Goal: Information Seeking & Learning: Learn about a topic

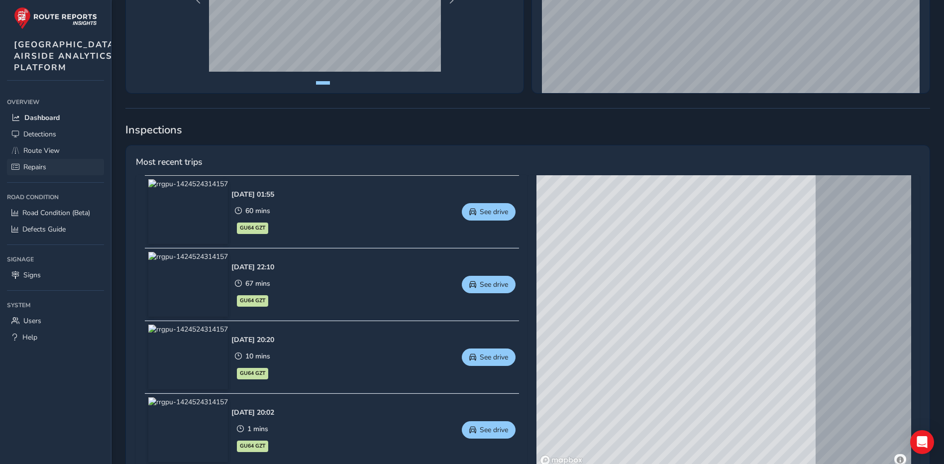
scroll to position [249, 0]
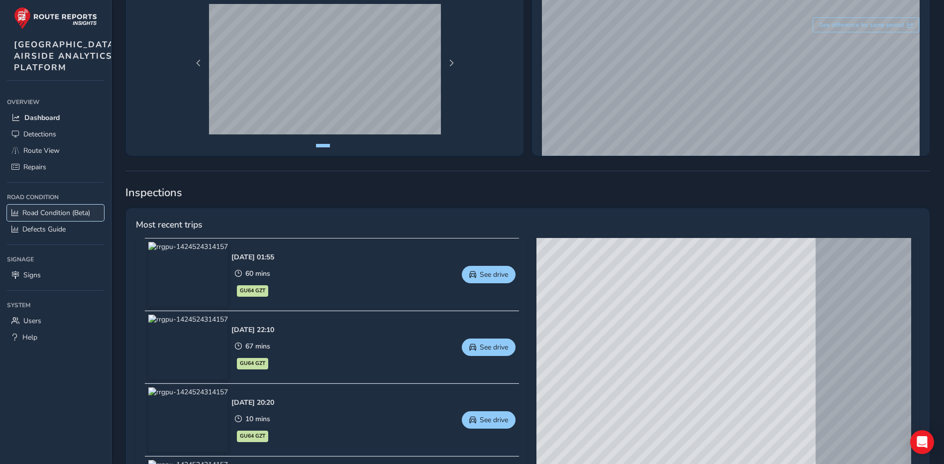
click at [34, 218] on span "Road Condition (Beta)" at bounding box center [56, 212] width 68 height 9
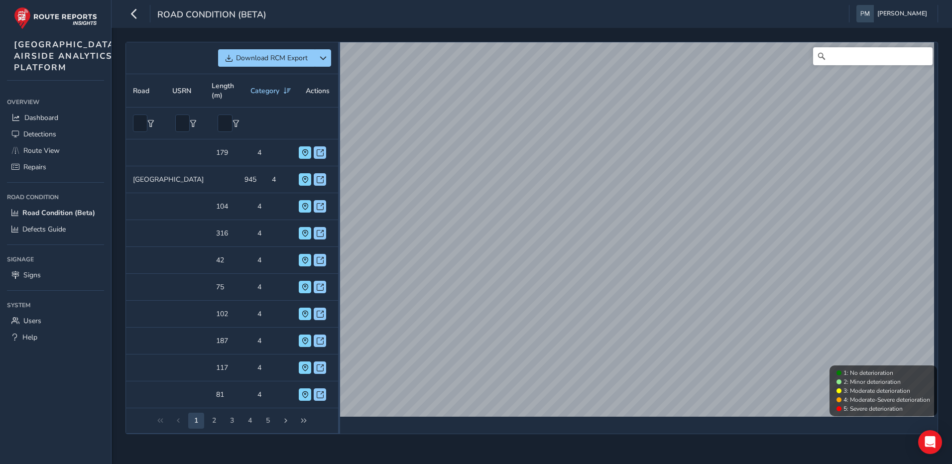
drag, startPoint x: 531, startPoint y: 234, endPoint x: 338, endPoint y: 241, distance: 192.7
click at [338, 241] on div at bounding box center [339, 238] width 2 height 12
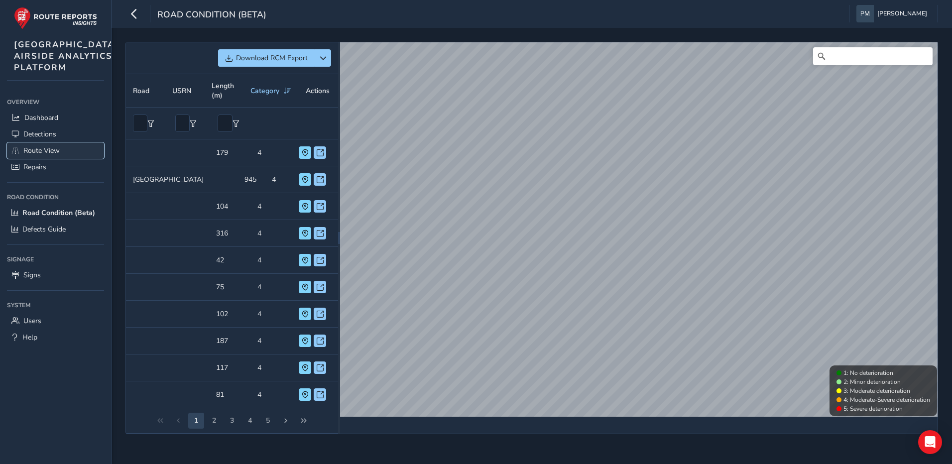
click at [48, 155] on span "Route View" at bounding box center [41, 150] width 36 height 9
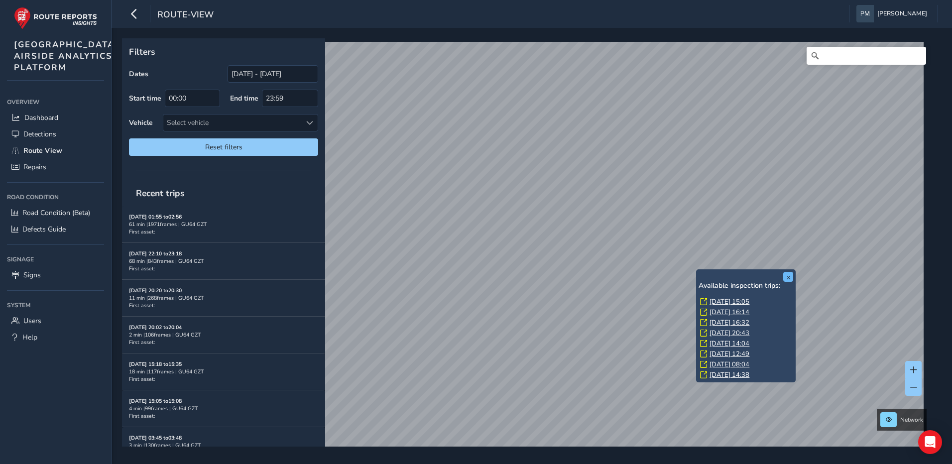
drag, startPoint x: 696, startPoint y: 302, endPoint x: 789, endPoint y: 275, distance: 97.4
click at [697, 273] on div "x Available inspection trips: Tue, 12 Aug, 15:05 Tue, 5 Aug, 16:14 Sun, 3 Aug, …" at bounding box center [746, 325] width 100 height 113
click at [789, 275] on button "x" at bounding box center [788, 277] width 10 height 10
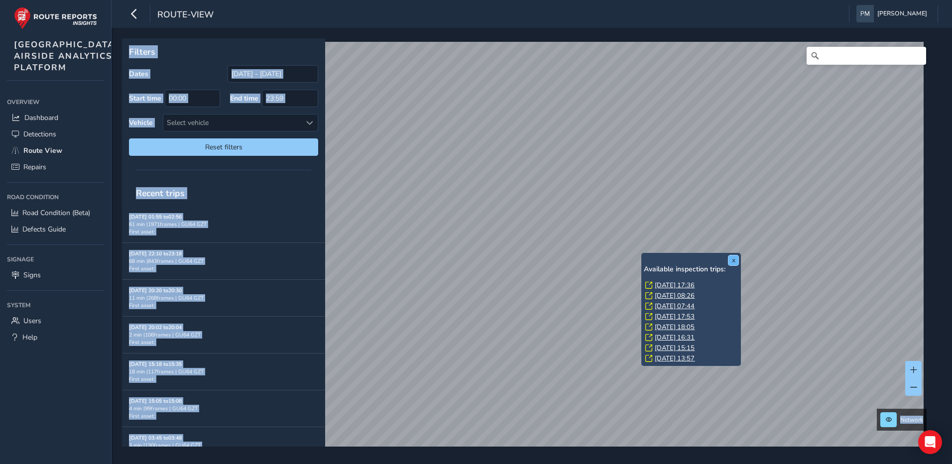
click at [733, 262] on button "x" at bounding box center [733, 260] width 10 height 10
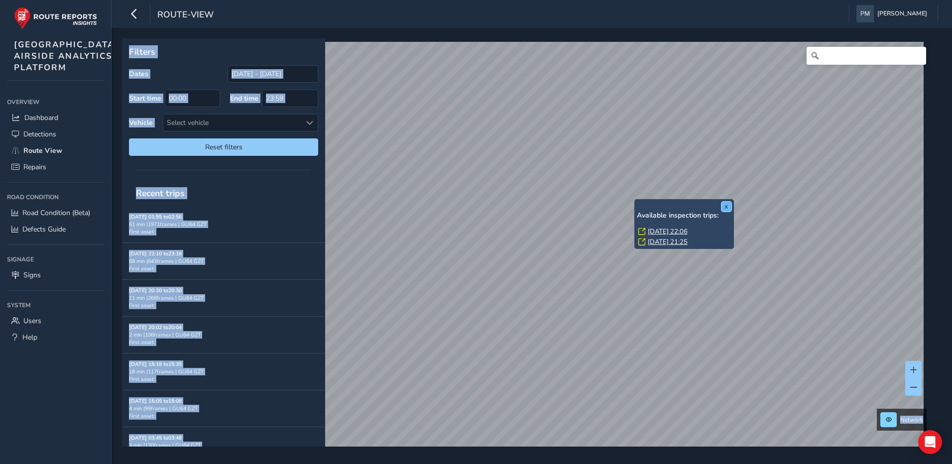
click at [729, 203] on button "x" at bounding box center [726, 207] width 10 height 10
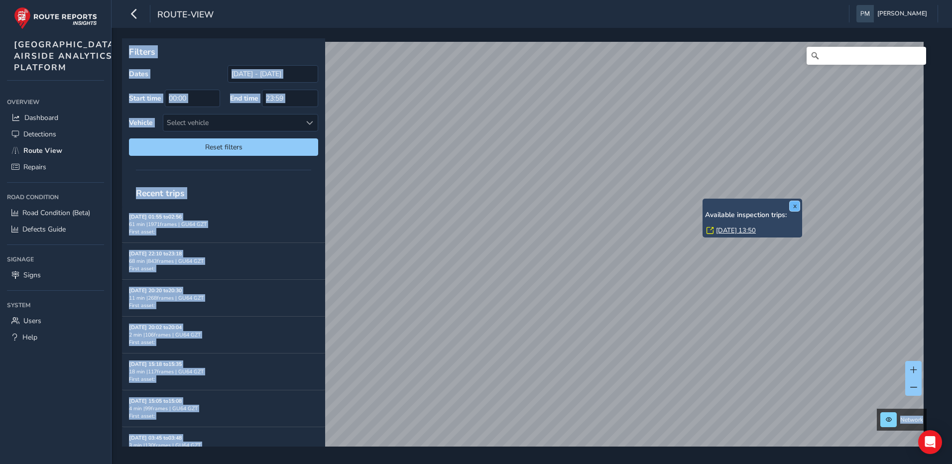
click at [798, 208] on button "x" at bounding box center [794, 206] width 10 height 10
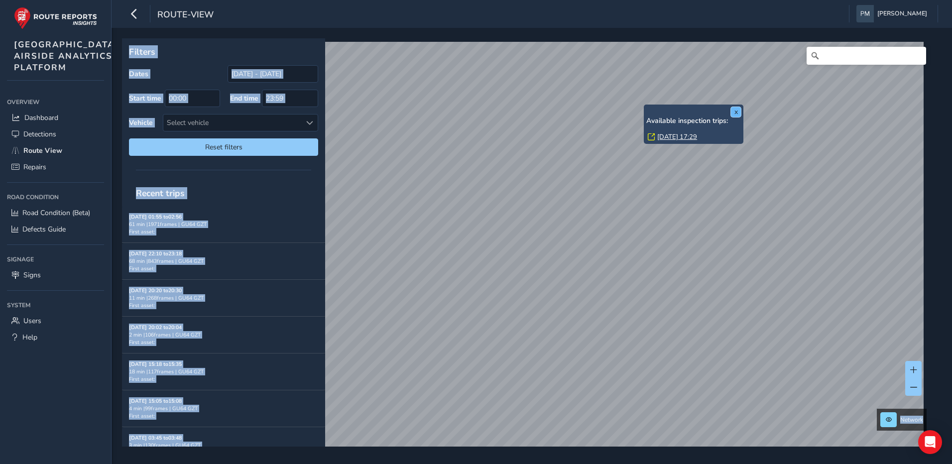
click at [735, 111] on button "x" at bounding box center [736, 112] width 10 height 10
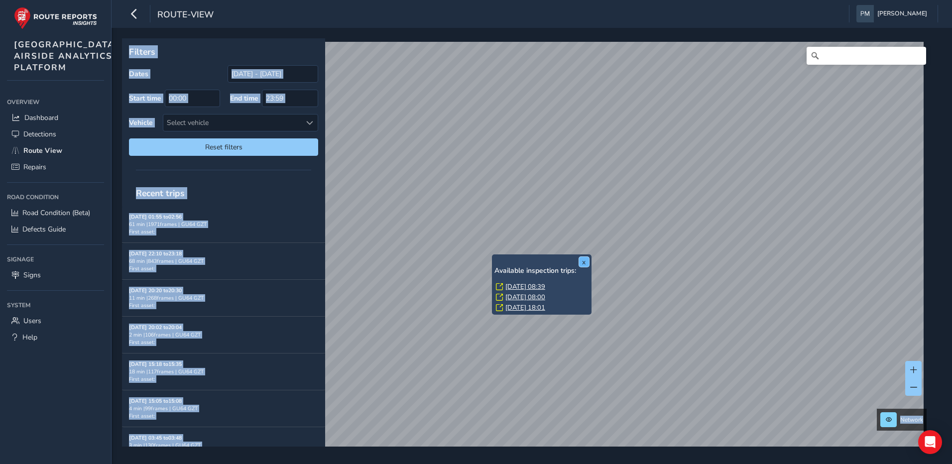
click at [585, 262] on button "x" at bounding box center [584, 262] width 10 height 10
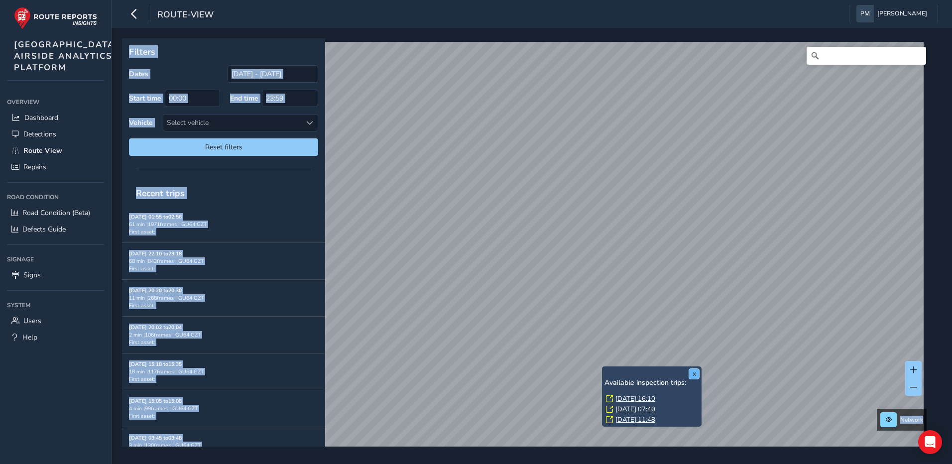
click at [693, 373] on button "x" at bounding box center [694, 374] width 10 height 10
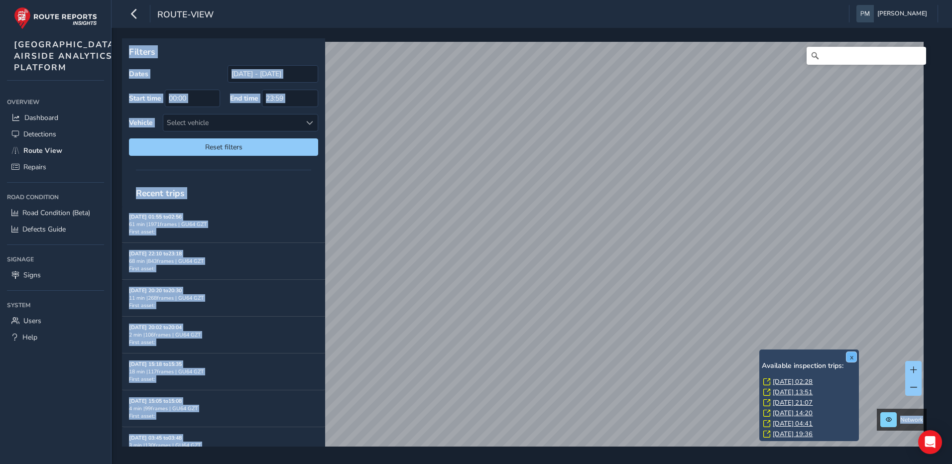
click at [852, 355] on button "x" at bounding box center [851, 357] width 10 height 10
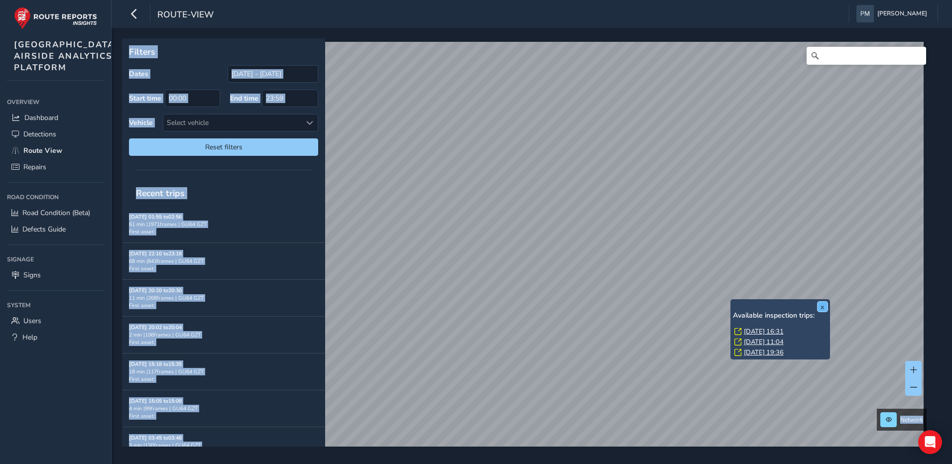
click at [822, 306] on button "x" at bounding box center [822, 307] width 10 height 10
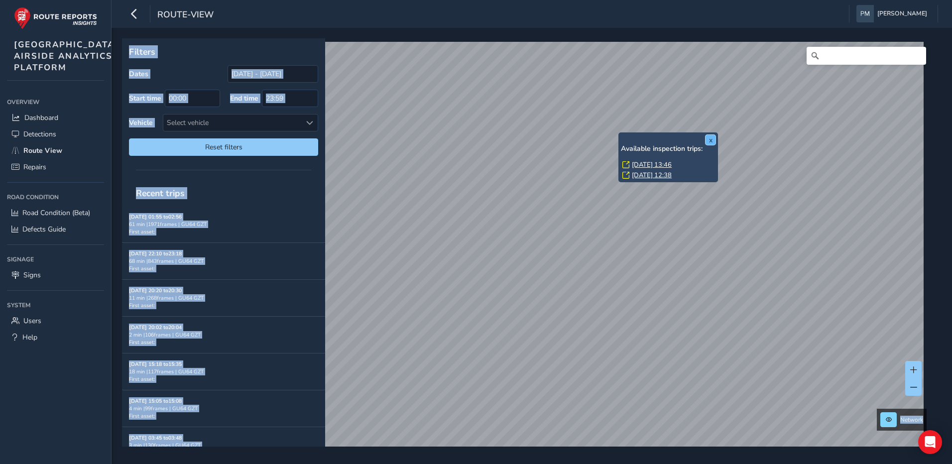
click at [709, 141] on button "x" at bounding box center [710, 140] width 10 height 10
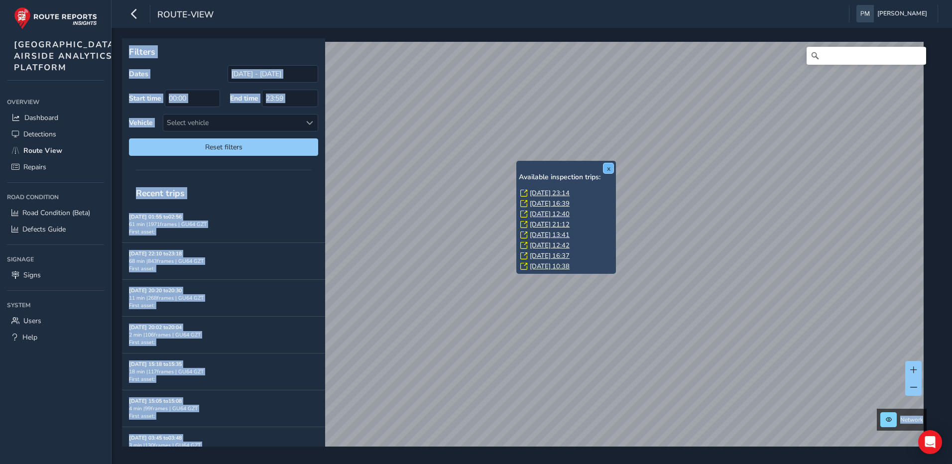
click at [612, 167] on button "x" at bounding box center [608, 168] width 10 height 10
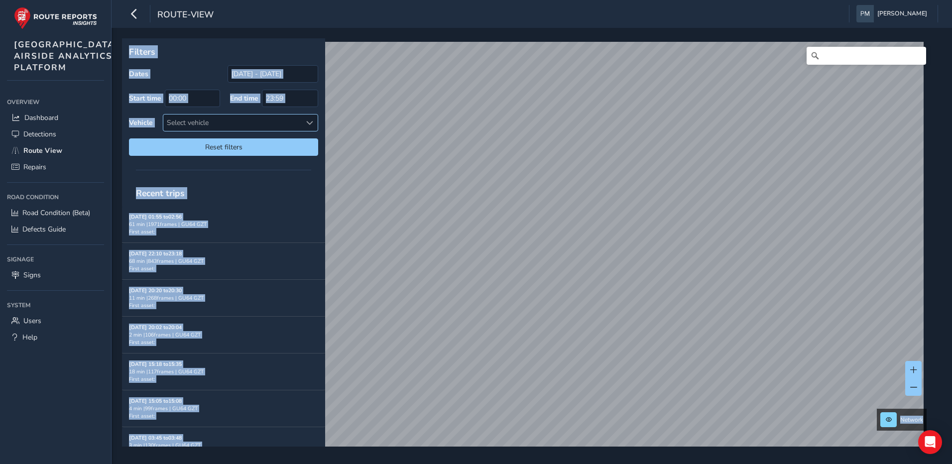
click at [311, 123] on span at bounding box center [309, 122] width 7 height 7
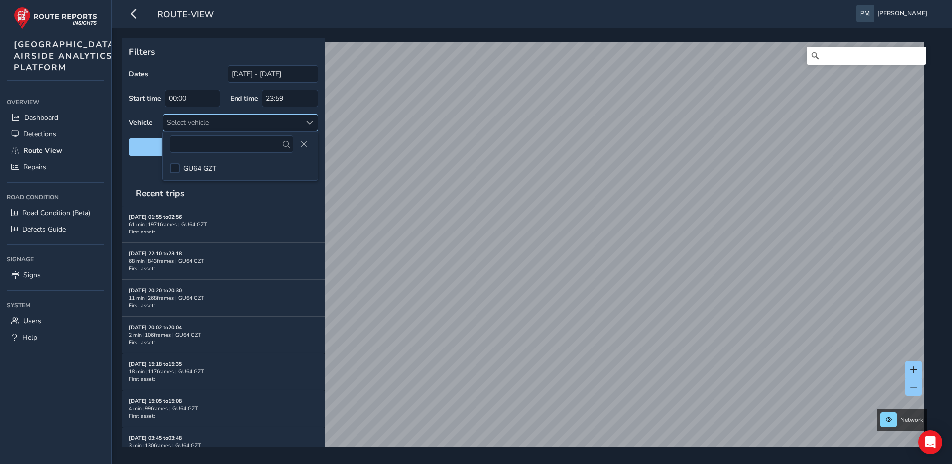
click at [311, 123] on span at bounding box center [309, 122] width 7 height 7
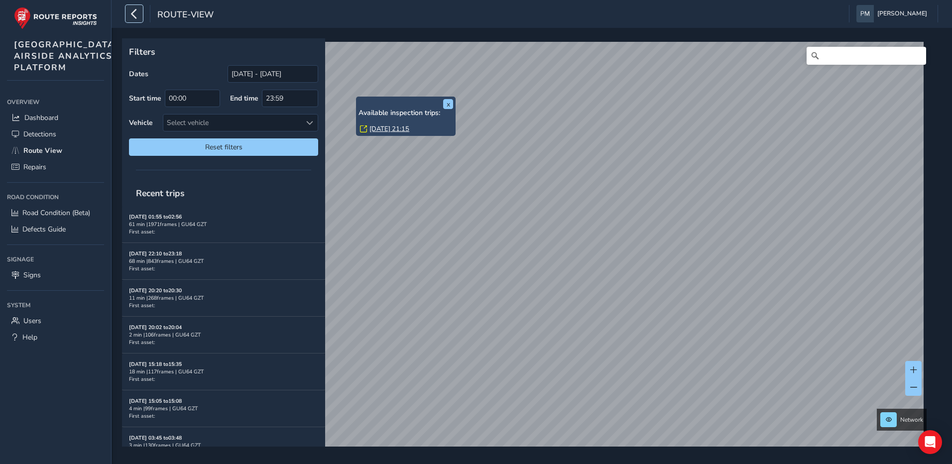
click at [135, 16] on icon "button" at bounding box center [134, 13] width 10 height 17
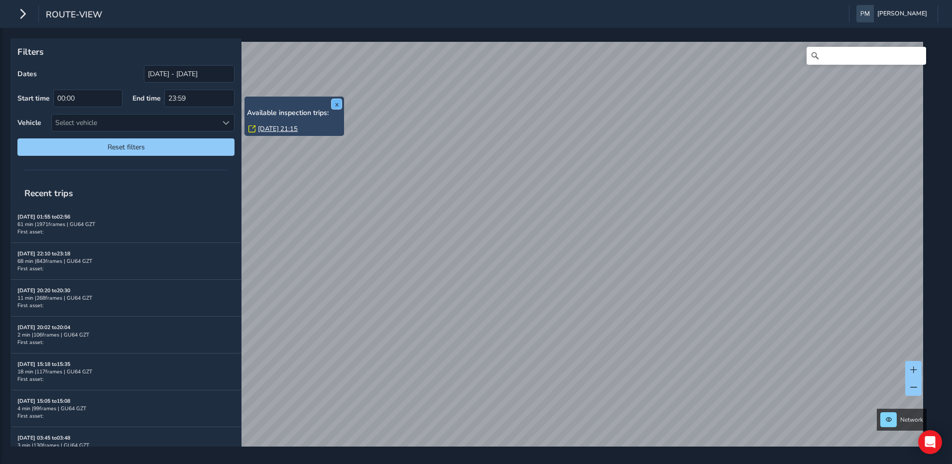
click at [338, 105] on button "x" at bounding box center [337, 104] width 10 height 10
click at [23, 17] on icon "button" at bounding box center [22, 13] width 10 height 17
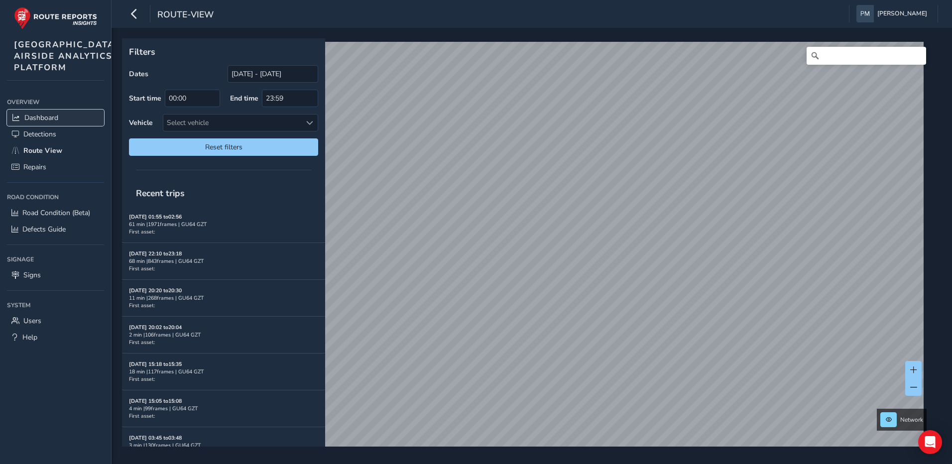
click at [48, 122] on span "Dashboard" at bounding box center [41, 117] width 34 height 9
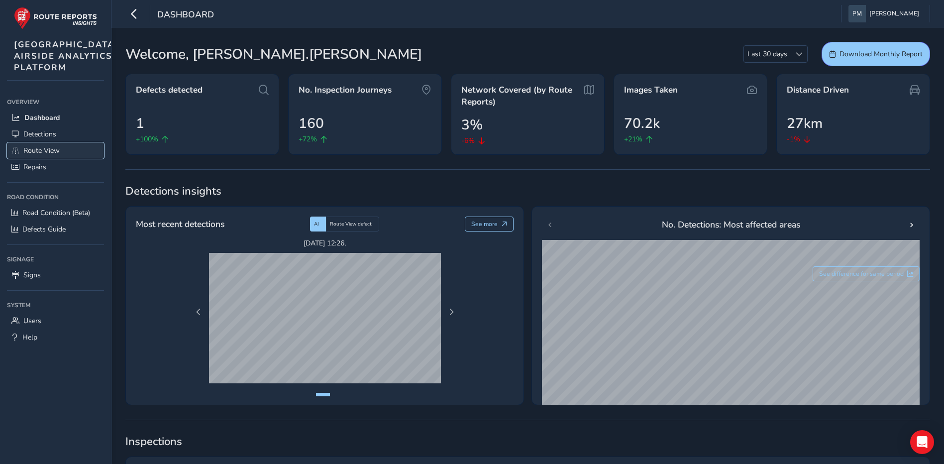
click at [54, 155] on span "Route View" at bounding box center [41, 150] width 36 height 9
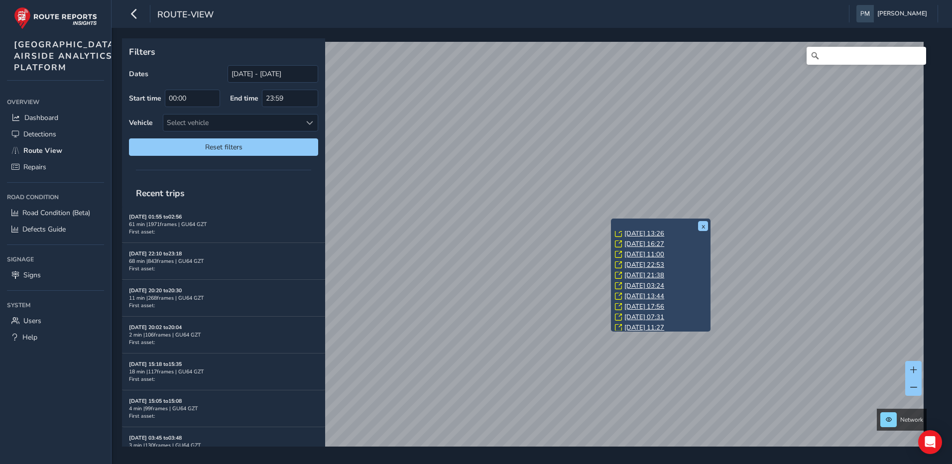
scroll to position [104, 0]
click at [644, 322] on link "Wed, 23 Jul, 12:22" at bounding box center [644, 324] width 40 height 9
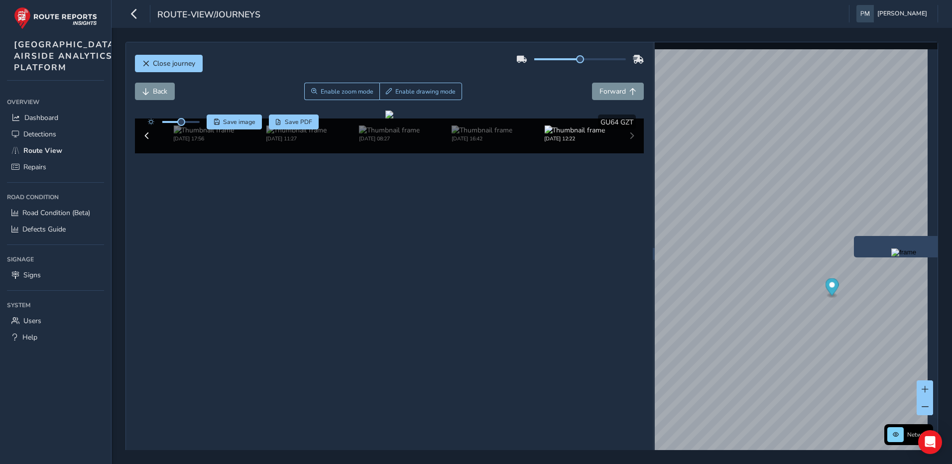
click at [856, 237] on div "x" at bounding box center [904, 246] width 100 height 21
click at [629, 94] on span "Forward" at bounding box center [632, 91] width 7 height 7
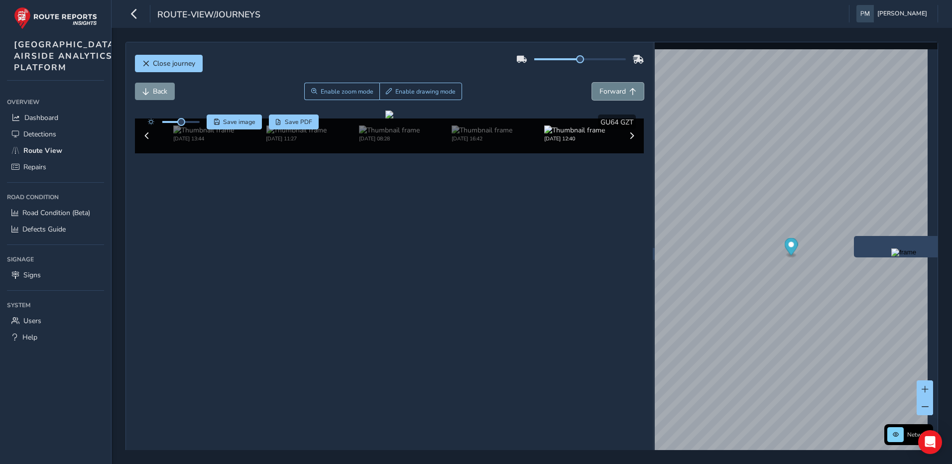
click at [629, 94] on span "Forward" at bounding box center [632, 91] width 7 height 7
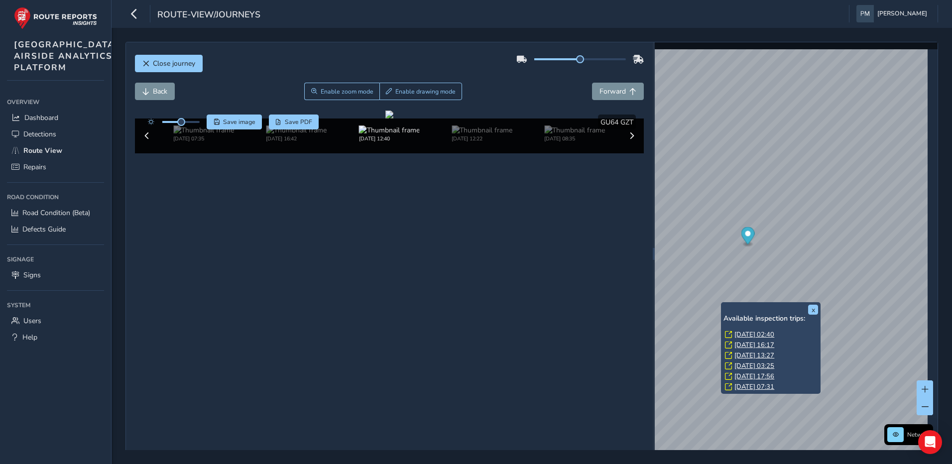
click at [722, 303] on div "x Available inspection trips: Wed, 13 Aug, 02:40 Fri, 8 Aug, 16:17 Tue, 5 Aug, …" at bounding box center [771, 348] width 100 height 92
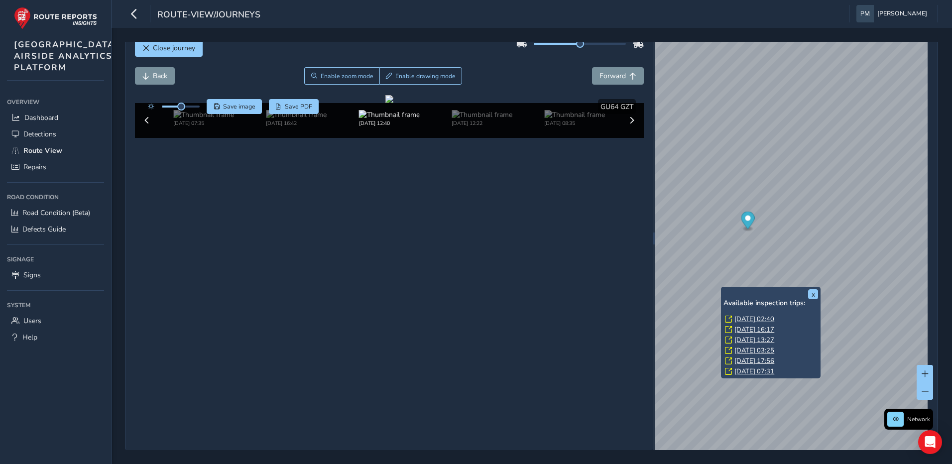
scroll to position [16, 0]
click at [759, 370] on link "Sat, 26 Jul, 07:31" at bounding box center [754, 370] width 40 height 9
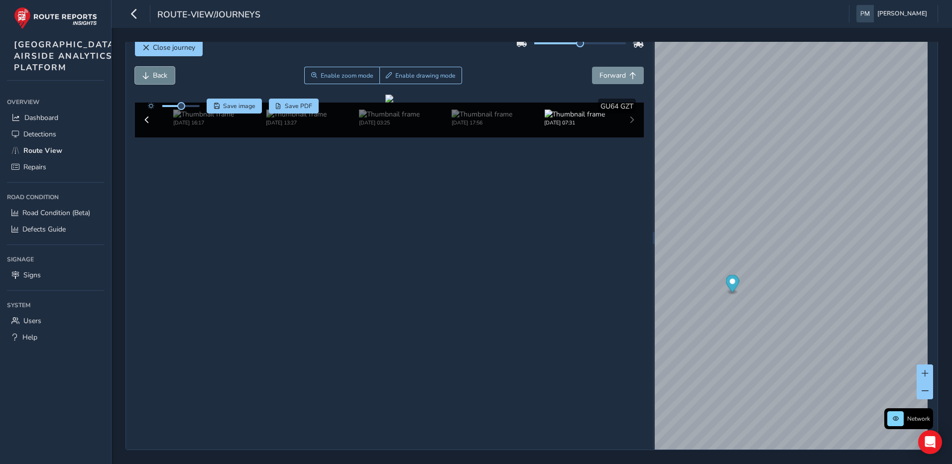
click at [160, 78] on span "Back" at bounding box center [160, 75] width 14 height 9
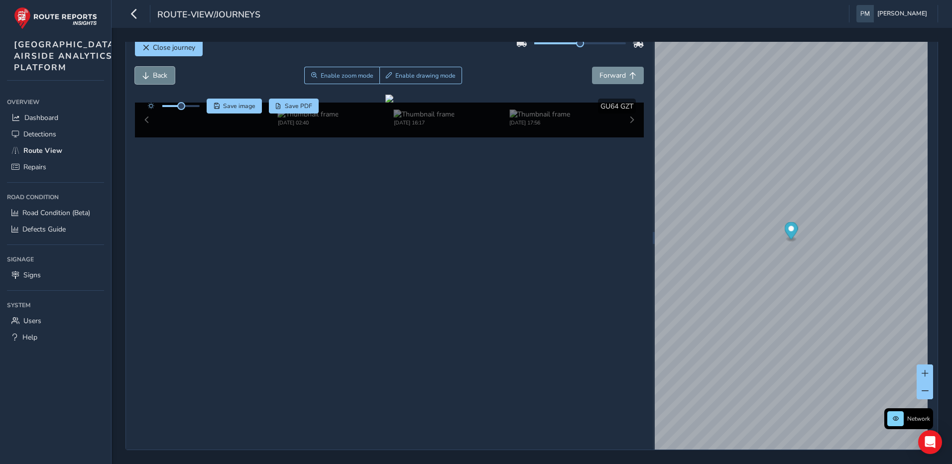
click at [160, 78] on span "Back" at bounding box center [160, 75] width 14 height 9
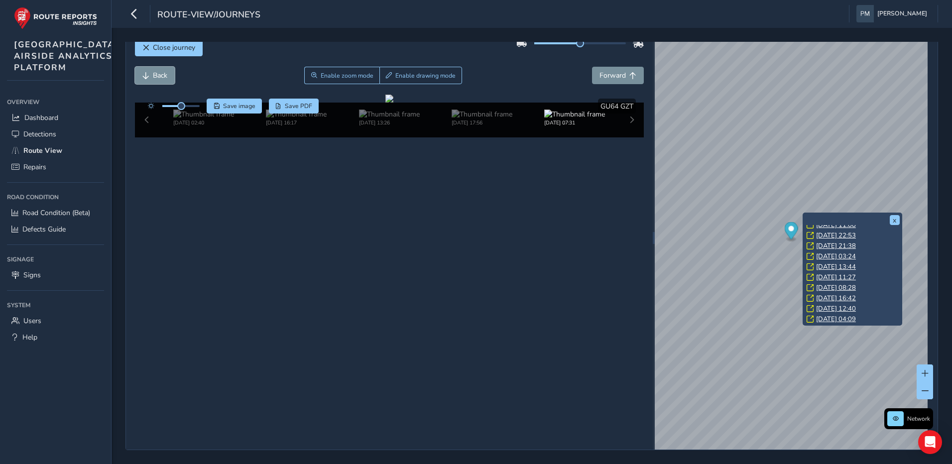
scroll to position [52, 0]
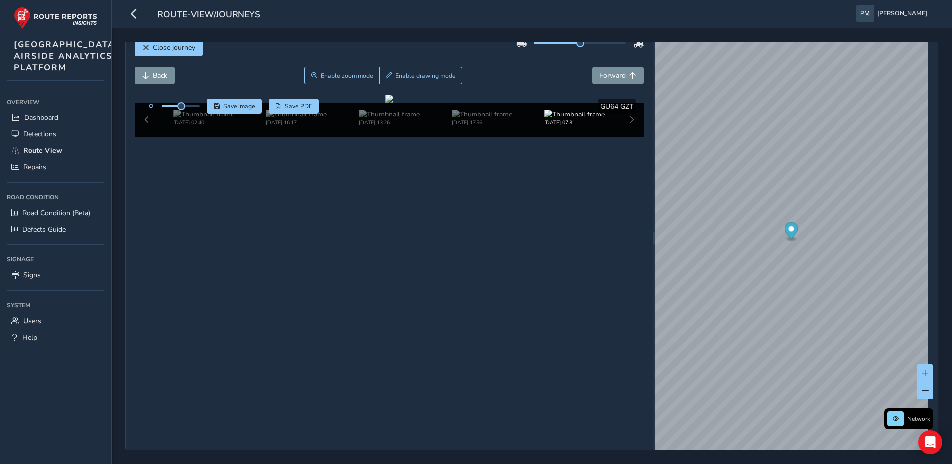
click at [626, 137] on div "Aug 13 2025, 02:40 Aug 08 2025, 16:17 Aug 05 2025, 13:26 Jul 26 2025, 17:56 Jul…" at bounding box center [389, 120] width 509 height 35
click at [490, 119] on img at bounding box center [481, 114] width 61 height 9
click at [607, 80] on span "Forward" at bounding box center [612, 75] width 26 height 9
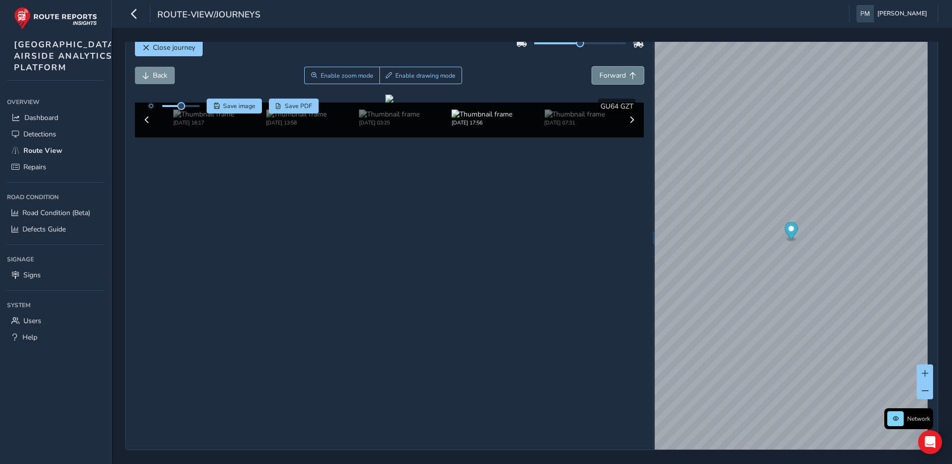
click at [607, 80] on span "Forward" at bounding box center [612, 75] width 26 height 9
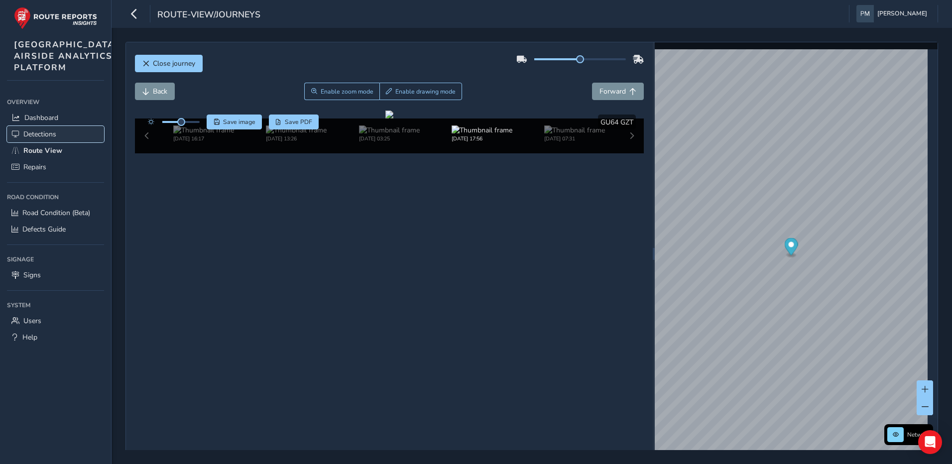
click at [47, 139] on span "Detections" at bounding box center [39, 133] width 33 height 9
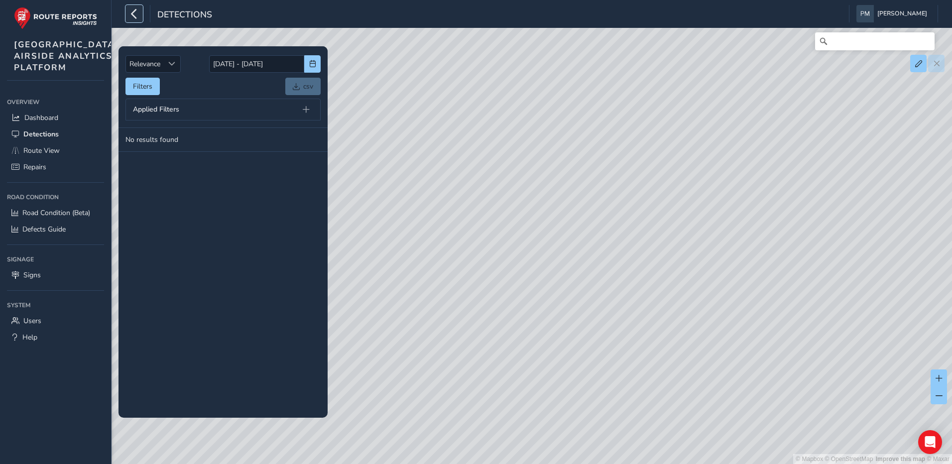
click at [137, 18] on icon "button" at bounding box center [134, 13] width 10 height 17
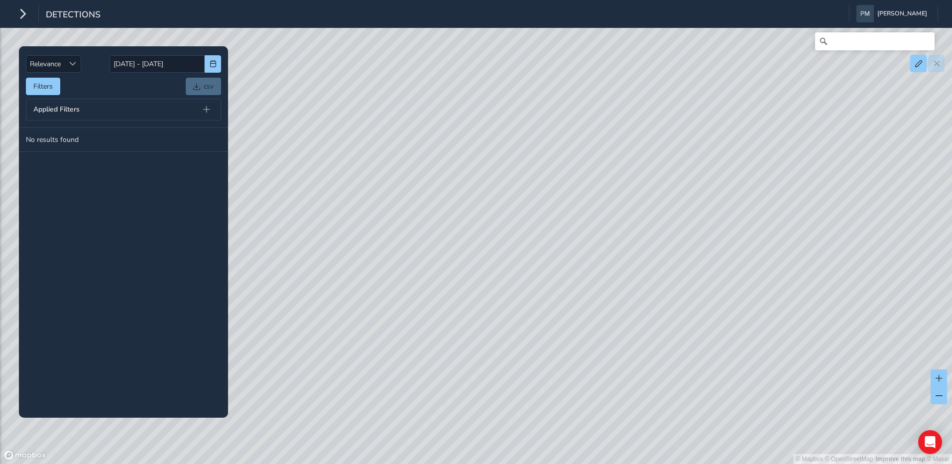
click at [29, 25] on div "Detections Peter McCarthy Colour Scheme: Dark Dim Light Logout" at bounding box center [476, 14] width 952 height 28
click at [23, 16] on icon "button" at bounding box center [22, 13] width 10 height 17
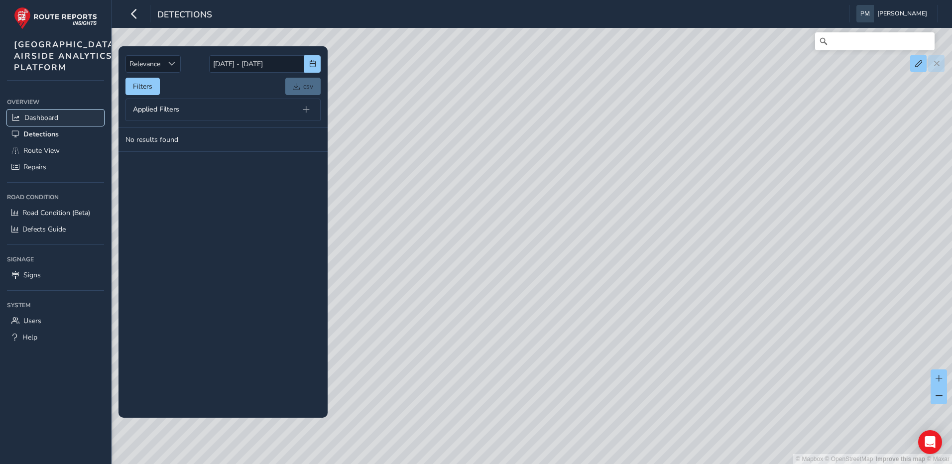
click at [42, 122] on span "Dashboard" at bounding box center [41, 117] width 34 height 9
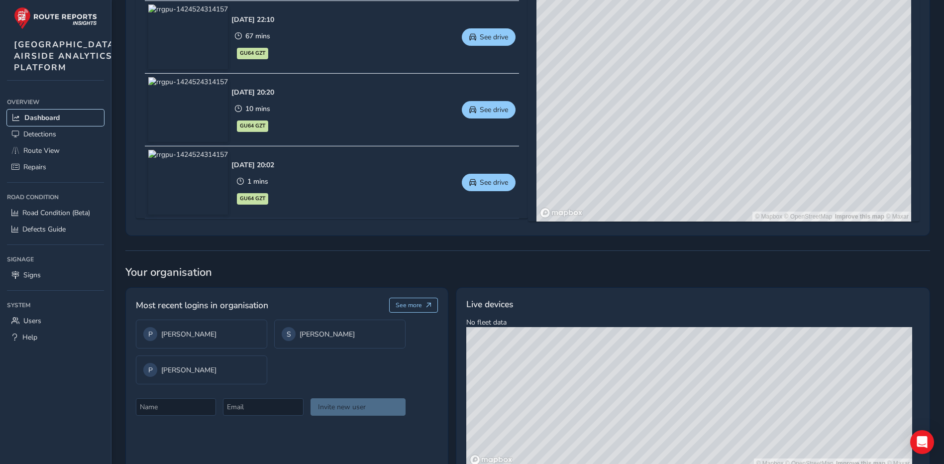
scroll to position [396, 0]
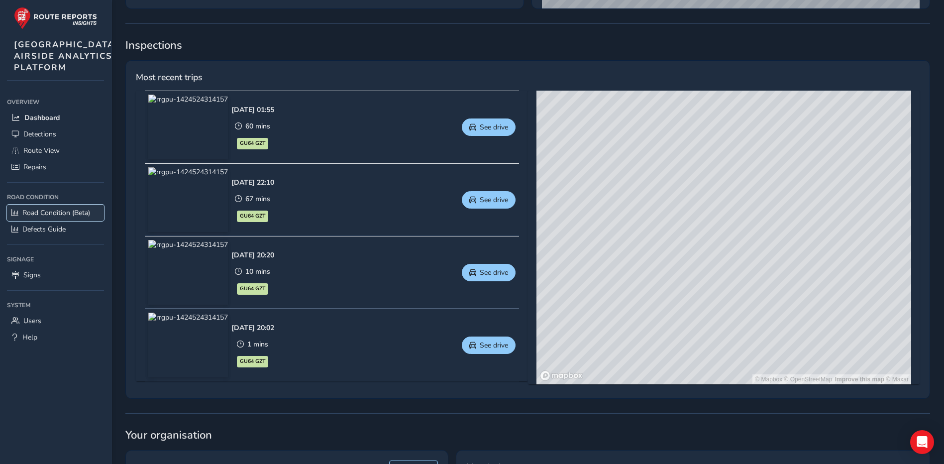
click at [50, 218] on span "Road Condition (Beta)" at bounding box center [56, 212] width 68 height 9
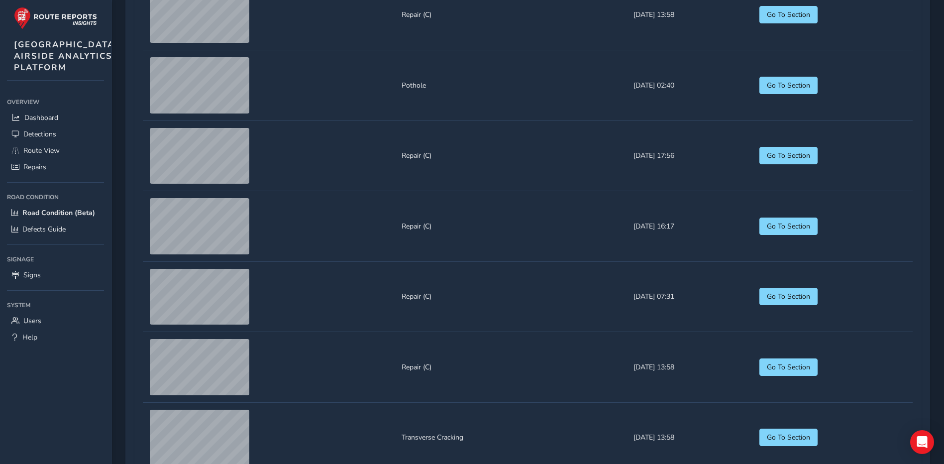
scroll to position [996, 0]
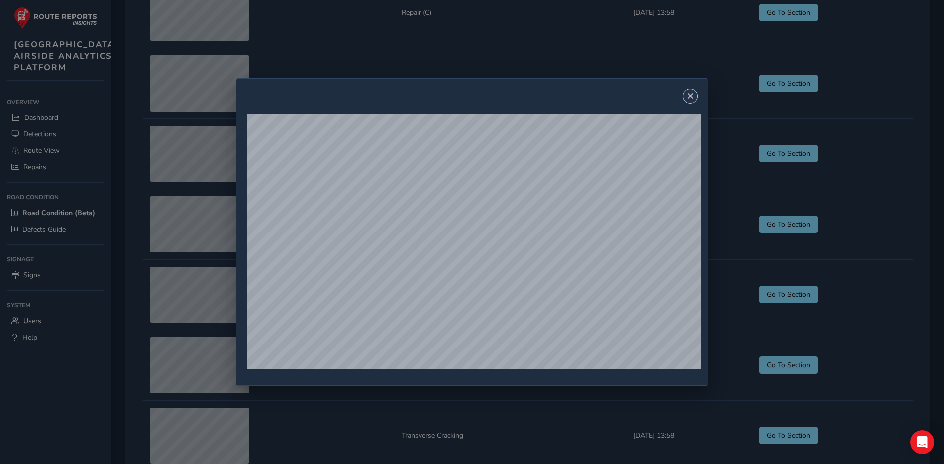
click at [694, 98] on span "Close" at bounding box center [690, 96] width 7 height 7
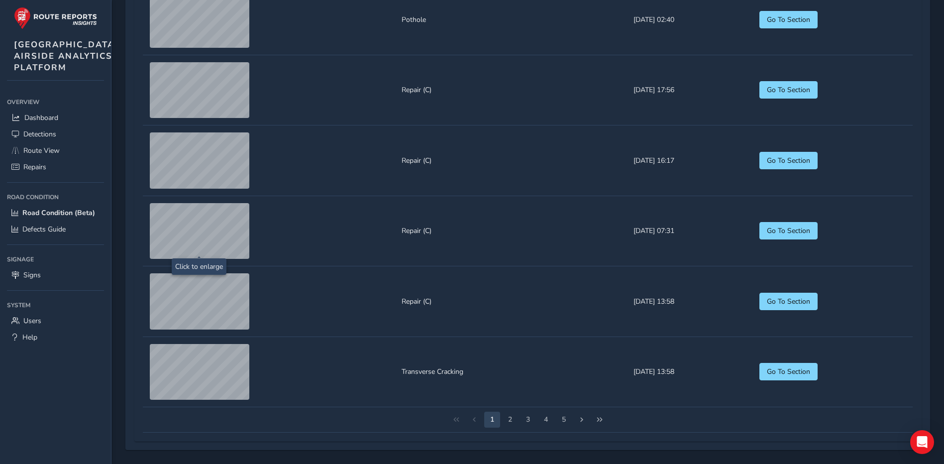
scroll to position [1095, 0]
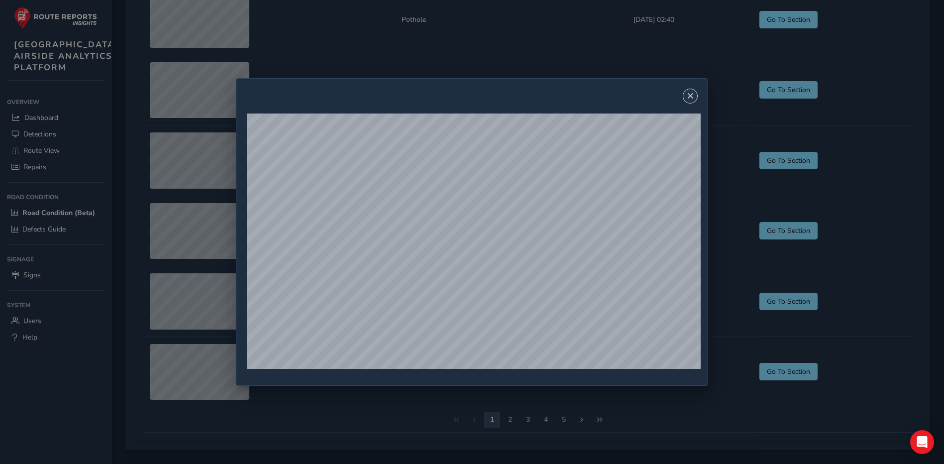
click at [694, 98] on span "Close" at bounding box center [690, 96] width 7 height 7
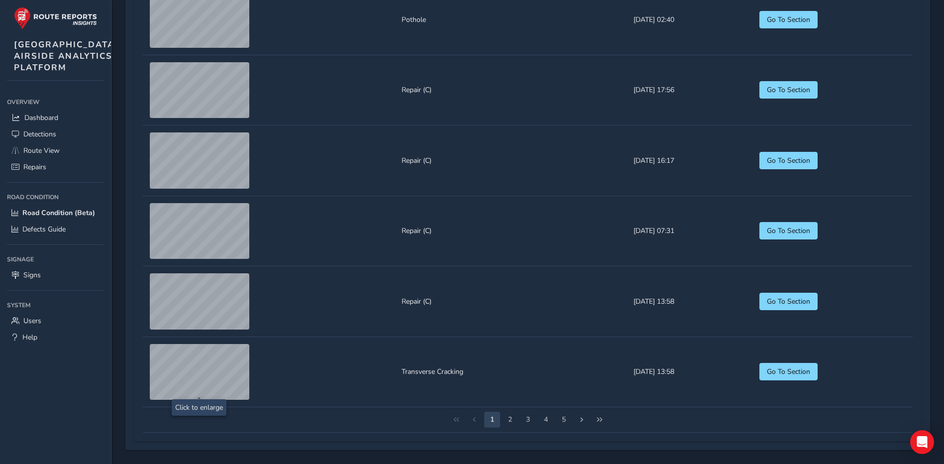
scroll to position [1127, 0]
click at [509, 419] on button "2" at bounding box center [510, 420] width 16 height 16
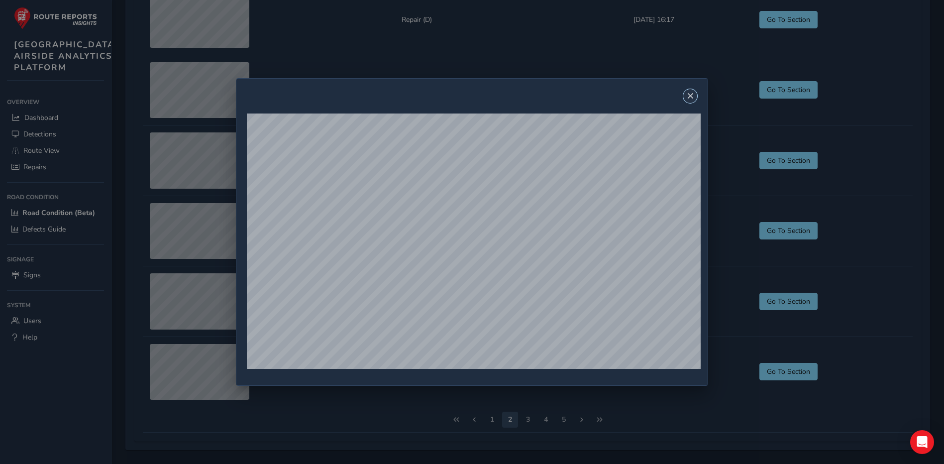
click at [693, 97] on span "Close" at bounding box center [690, 96] width 7 height 7
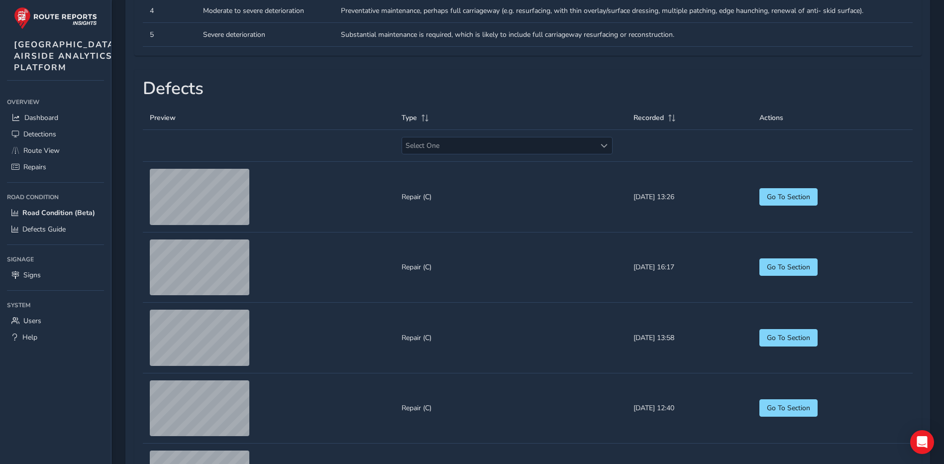
scroll to position [629, 0]
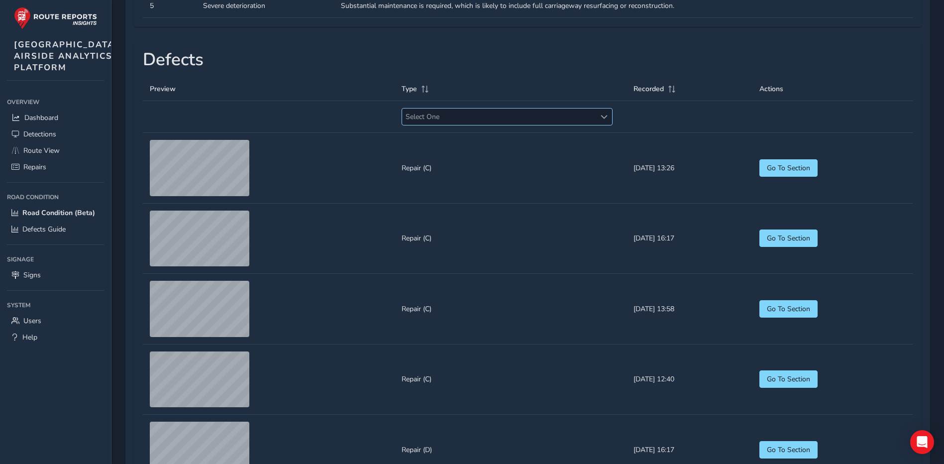
click at [601, 120] on span "Select One" at bounding box center [604, 116] width 7 height 7
click at [425, 211] on li "Rutting" at bounding box center [486, 216] width 197 height 16
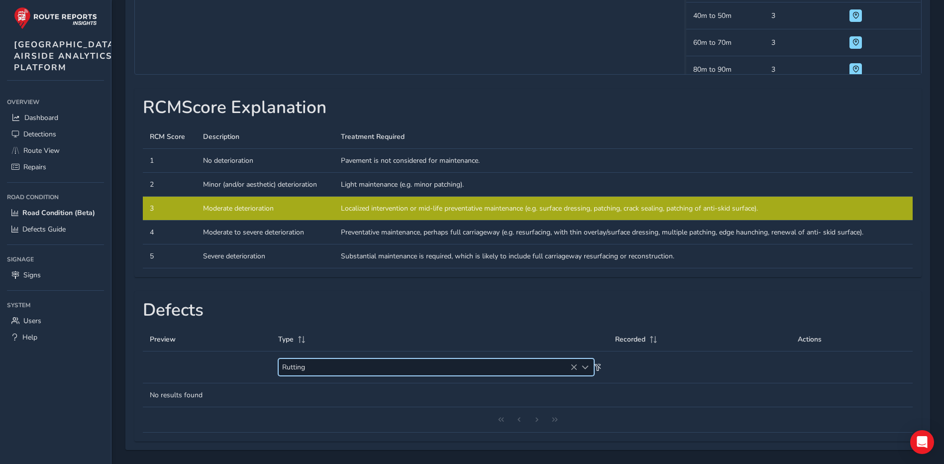
scroll to position [446, 0]
click at [575, 365] on icon at bounding box center [573, 367] width 7 height 7
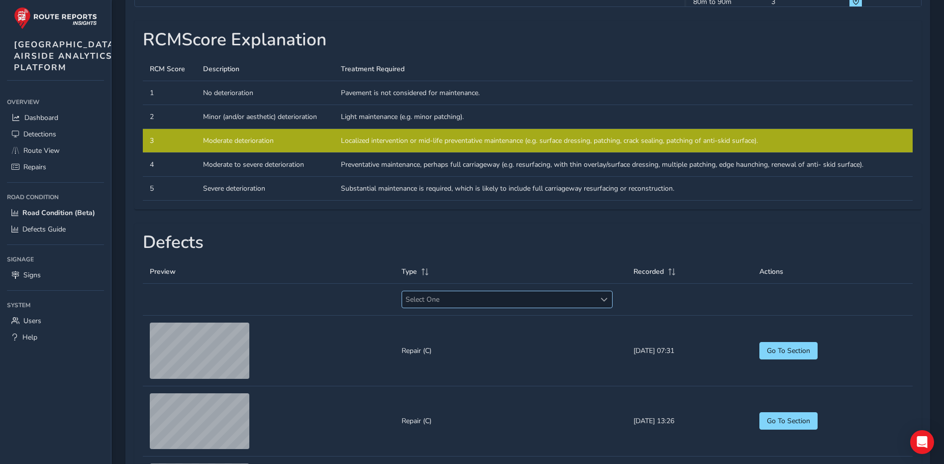
click at [601, 303] on span "Select One" at bounding box center [604, 299] width 7 height 7
click at [444, 326] on li "Transverse Cracking" at bounding box center [486, 330] width 197 height 16
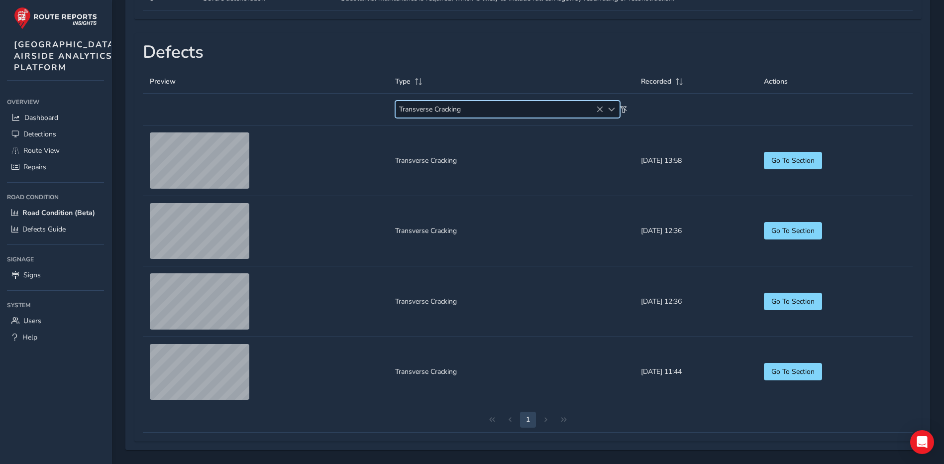
scroll to position [646, 0]
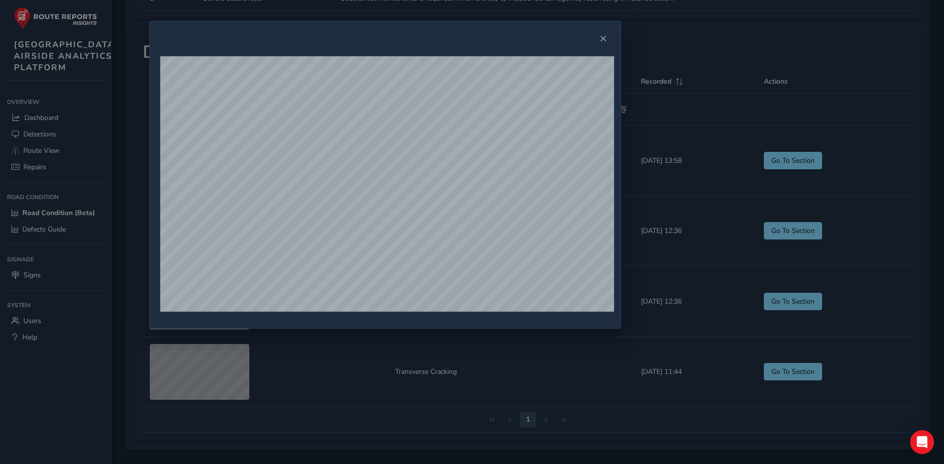
drag, startPoint x: 574, startPoint y: 99, endPoint x: 489, endPoint y: 42, distance: 102.6
click at [489, 42] on div at bounding box center [385, 38] width 471 height 35
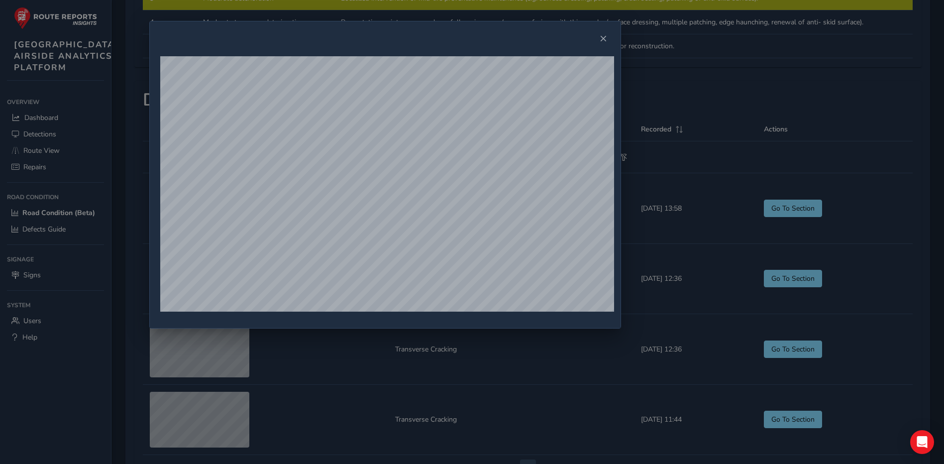
scroll to position [585, 0]
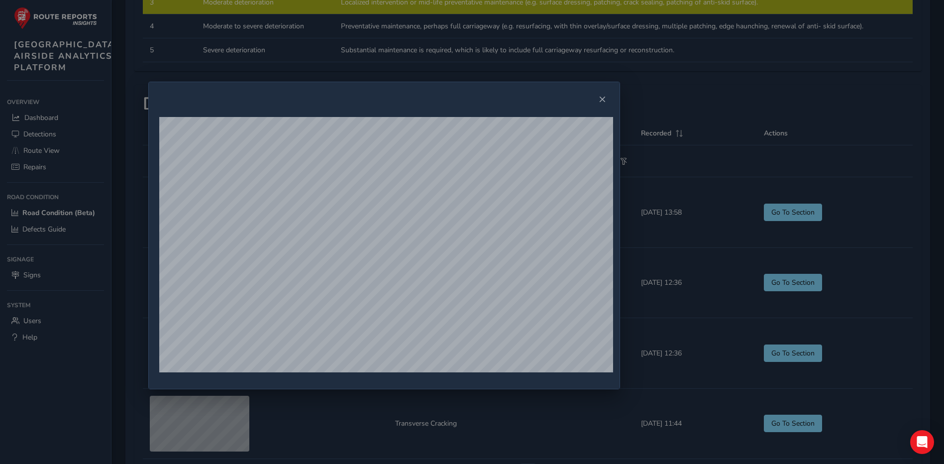
drag, startPoint x: 370, startPoint y: 40, endPoint x: 369, endPoint y: 101, distance: 60.7
click at [369, 101] on div at bounding box center [384, 99] width 471 height 35
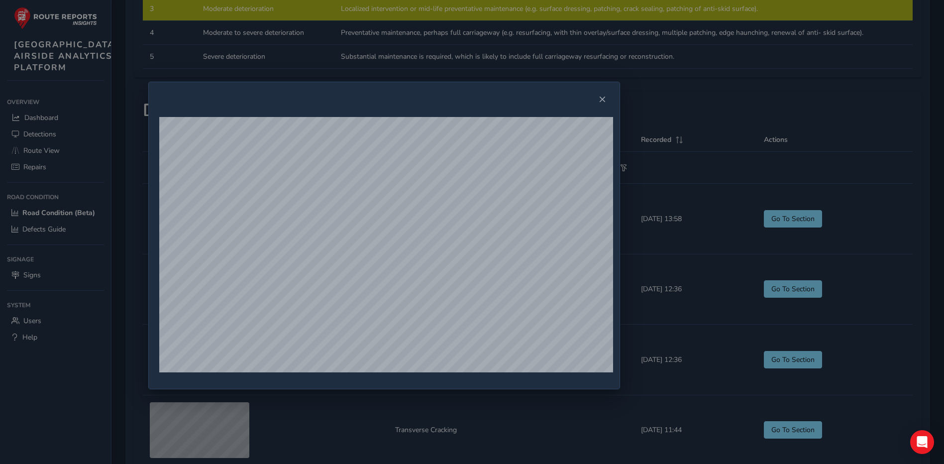
scroll to position [576, 0]
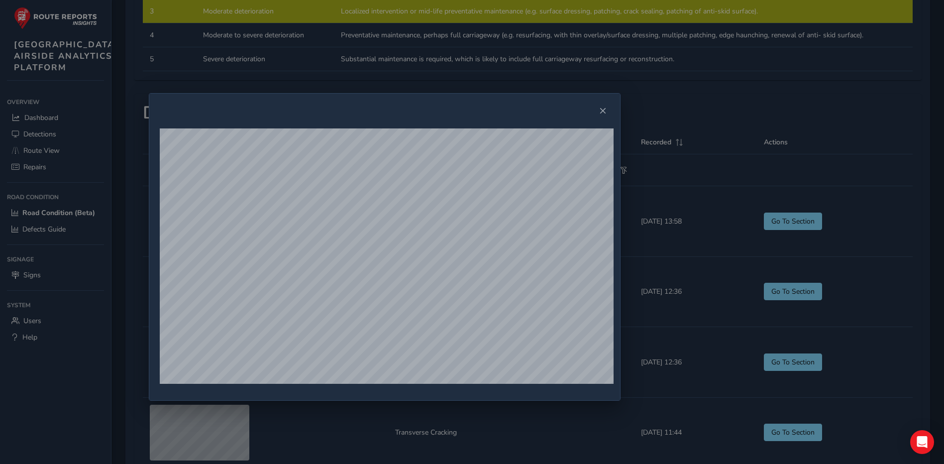
drag, startPoint x: 422, startPoint y: 95, endPoint x: 422, endPoint y: 107, distance: 11.5
click at [422, 107] on div at bounding box center [384, 111] width 471 height 35
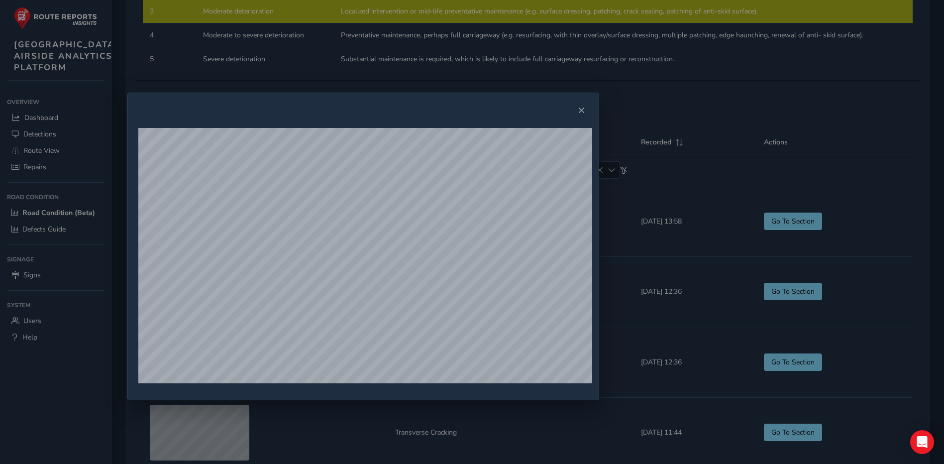
drag, startPoint x: 429, startPoint y: 107, endPoint x: 407, endPoint y: 106, distance: 21.4
click at [407, 106] on div at bounding box center [363, 110] width 471 height 35
click at [53, 151] on div at bounding box center [472, 232] width 944 height 464
click at [585, 112] on span "Close" at bounding box center [581, 110] width 7 height 7
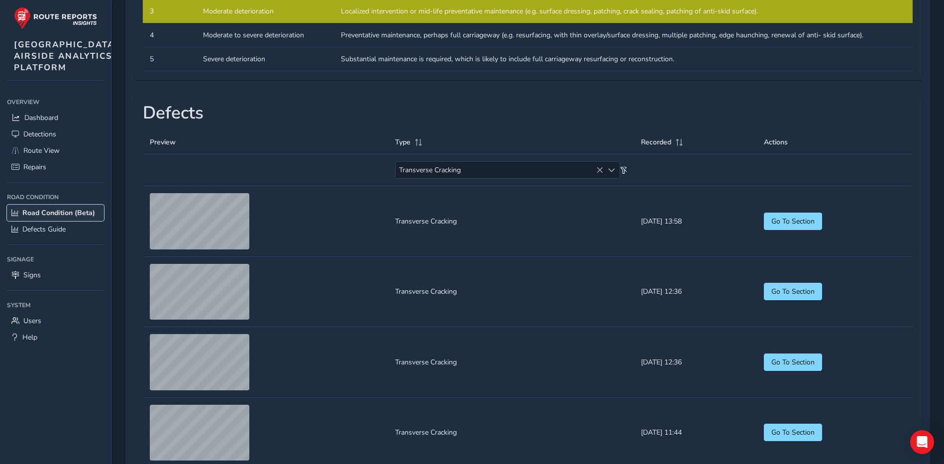
click at [59, 218] on span "Road Condition (Beta)" at bounding box center [58, 212] width 73 height 9
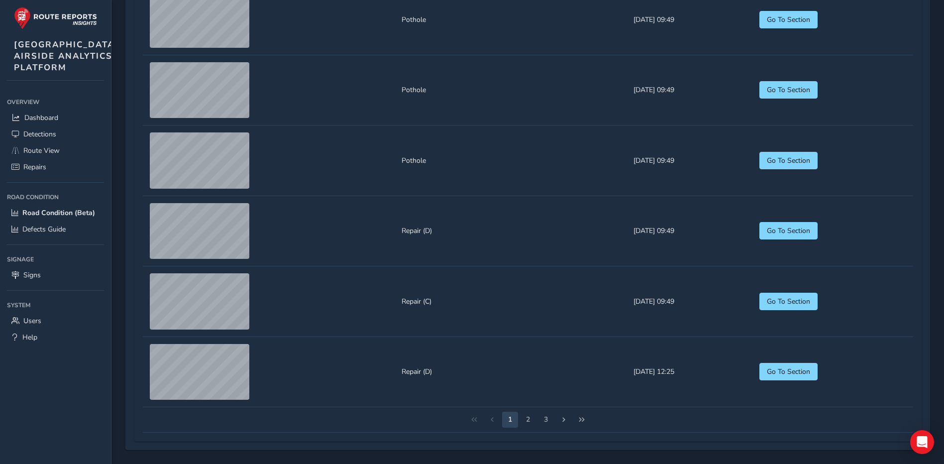
scroll to position [1070, 0]
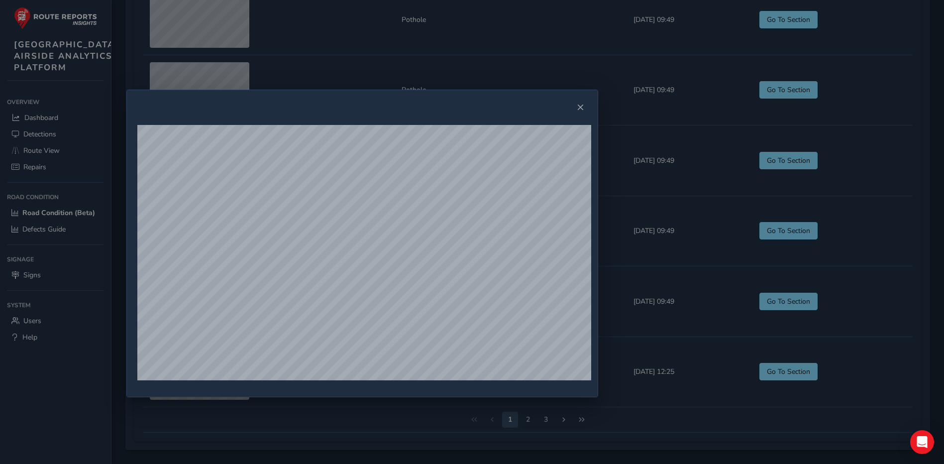
drag, startPoint x: 506, startPoint y: 88, endPoint x: 398, endPoint y: 100, distance: 108.6
click at [398, 100] on div at bounding box center [362, 107] width 471 height 35
click at [583, 108] on span "Close" at bounding box center [580, 107] width 7 height 7
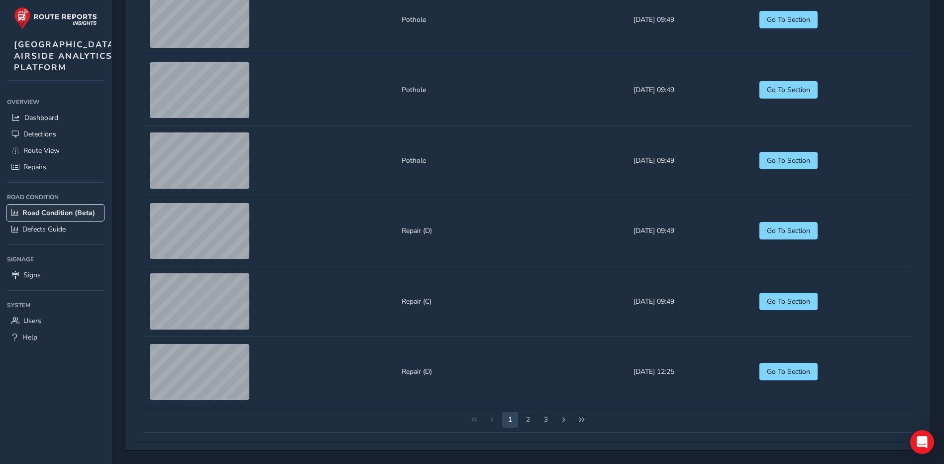
click at [56, 218] on span "Road Condition (Beta)" at bounding box center [58, 212] width 73 height 9
click at [512, 422] on button "2" at bounding box center [510, 420] width 16 height 16
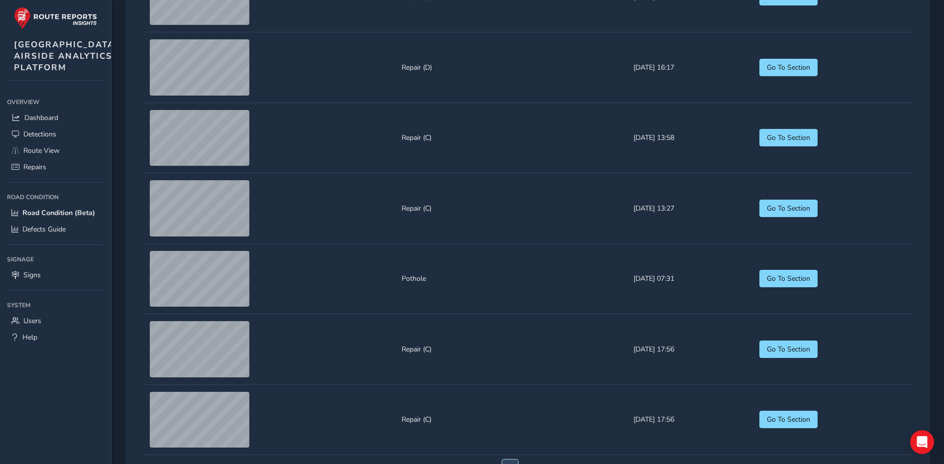
scroll to position [1007, 0]
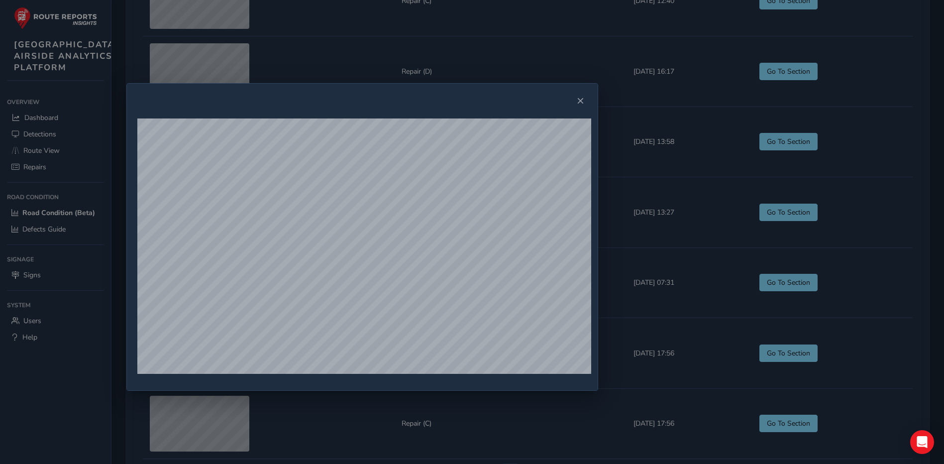
drag, startPoint x: 499, startPoint y: 94, endPoint x: 391, endPoint y: 99, distance: 108.1
click at [391, 99] on div at bounding box center [362, 101] width 471 height 35
click at [581, 102] on span "Close" at bounding box center [580, 101] width 7 height 7
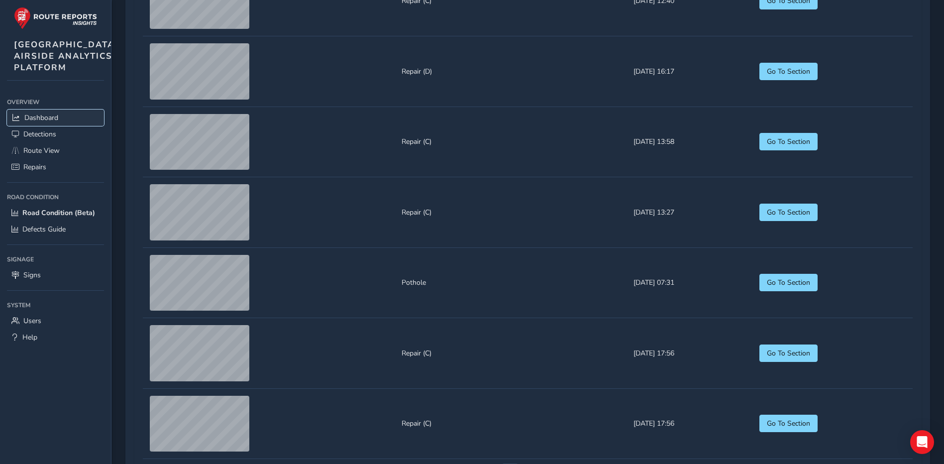
click at [40, 122] on span "Dashboard" at bounding box center [41, 117] width 34 height 9
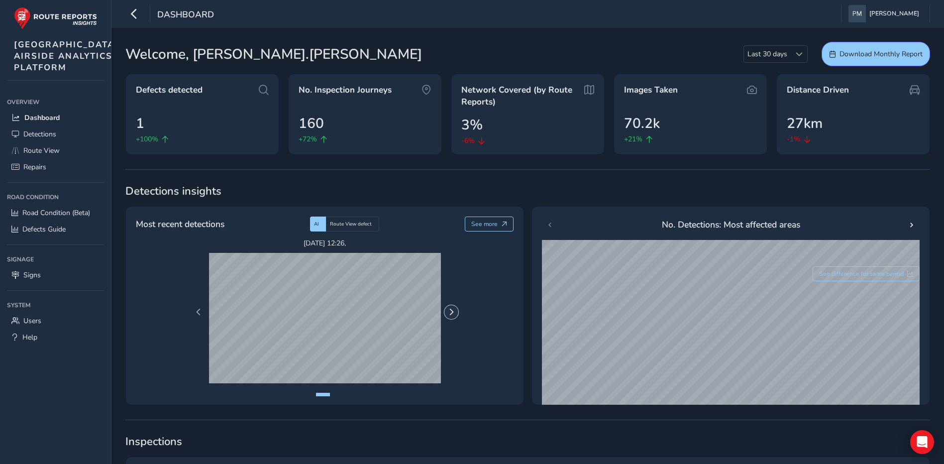
click at [451, 313] on span "Next Page" at bounding box center [451, 312] width 7 height 7
click at [476, 224] on span "See more" at bounding box center [484, 224] width 26 height 8
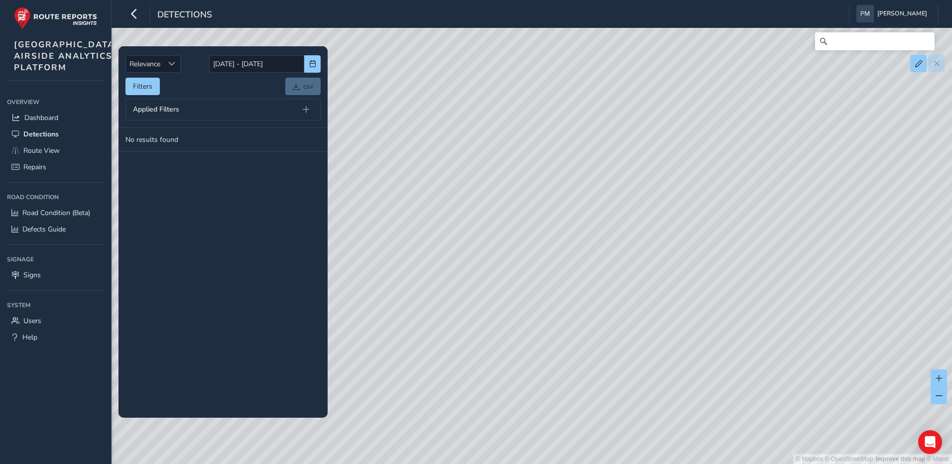
drag, startPoint x: 475, startPoint y: 186, endPoint x: 507, endPoint y: 330, distance: 147.8
click at [507, 330] on div "© Mapbox © OpenStreetMap Improve this map © Maxar" at bounding box center [476, 232] width 952 height 464
drag, startPoint x: 723, startPoint y: 281, endPoint x: 486, endPoint y: 272, distance: 237.1
click at [486, 272] on div "© Mapbox © OpenStreetMap Improve this map © Maxar" at bounding box center [476, 232] width 952 height 464
drag, startPoint x: 388, startPoint y: 199, endPoint x: 506, endPoint y: 222, distance: 120.2
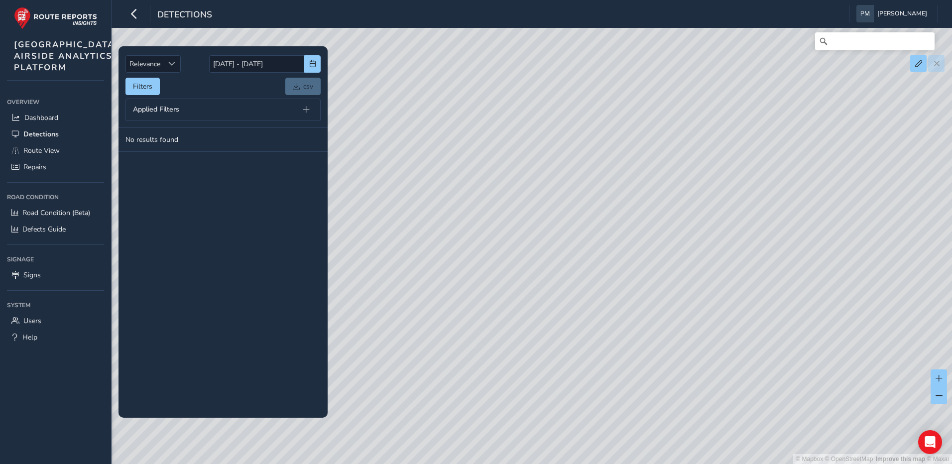
click at [506, 222] on div "© Mapbox © OpenStreetMap Improve this map © Maxar" at bounding box center [476, 232] width 952 height 464
click at [135, 19] on icon "button" at bounding box center [134, 13] width 10 height 17
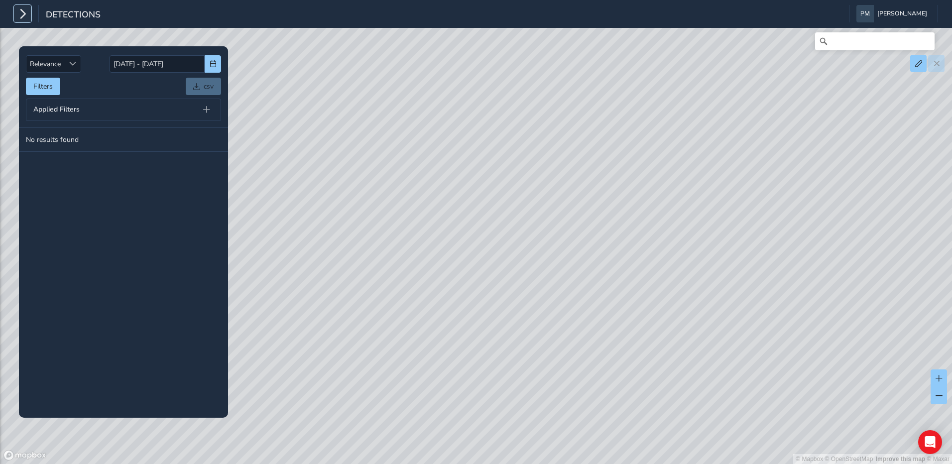
click at [22, 18] on icon "button" at bounding box center [22, 13] width 10 height 17
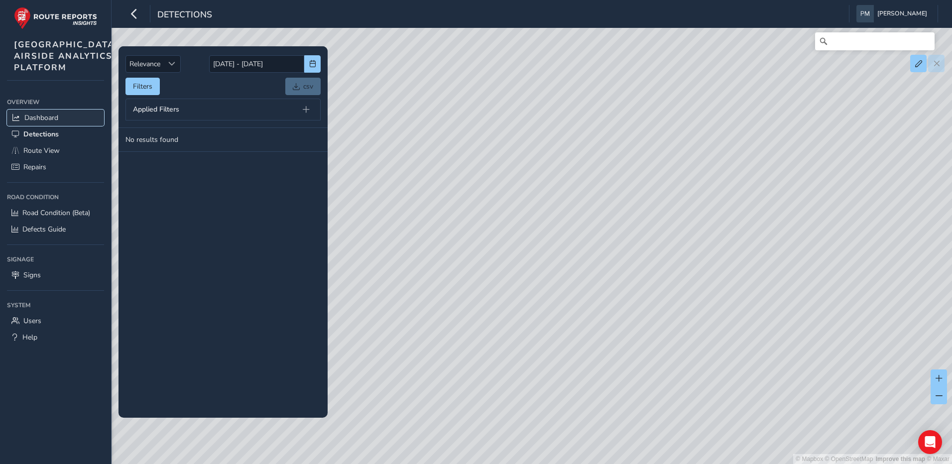
click at [41, 122] on span "Dashboard" at bounding box center [41, 117] width 34 height 9
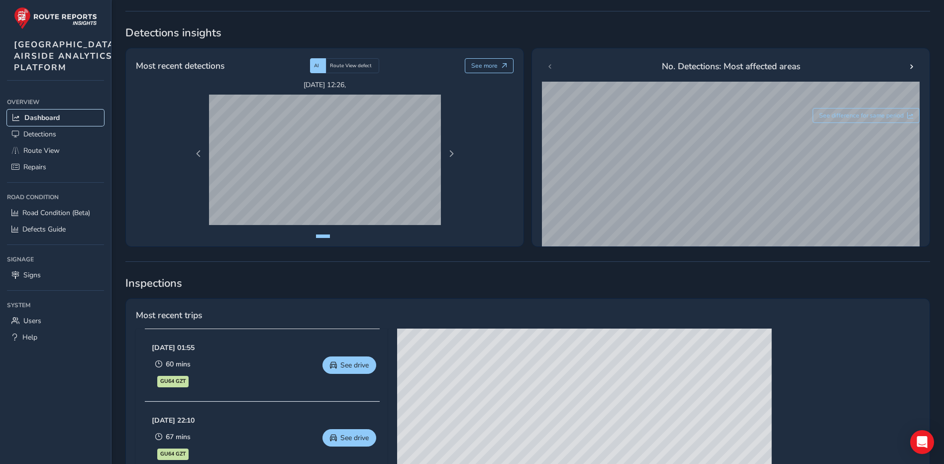
scroll to position [98, 0]
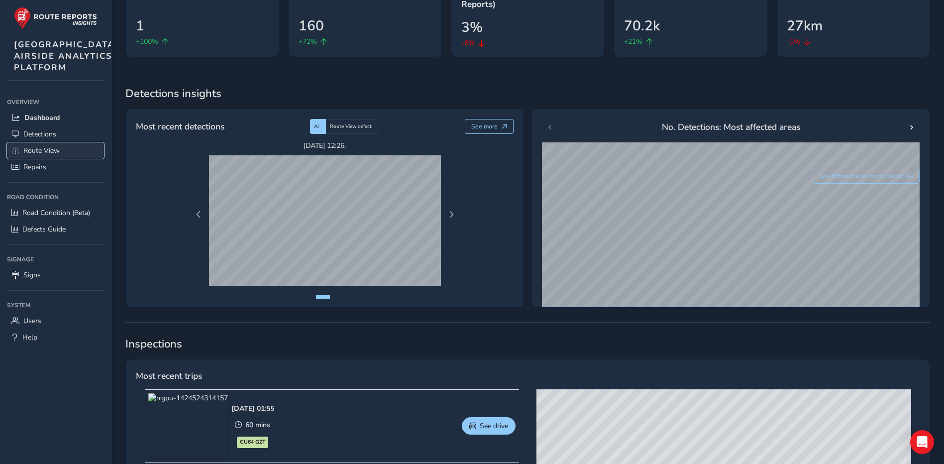
click at [43, 155] on span "Route View" at bounding box center [41, 150] width 36 height 9
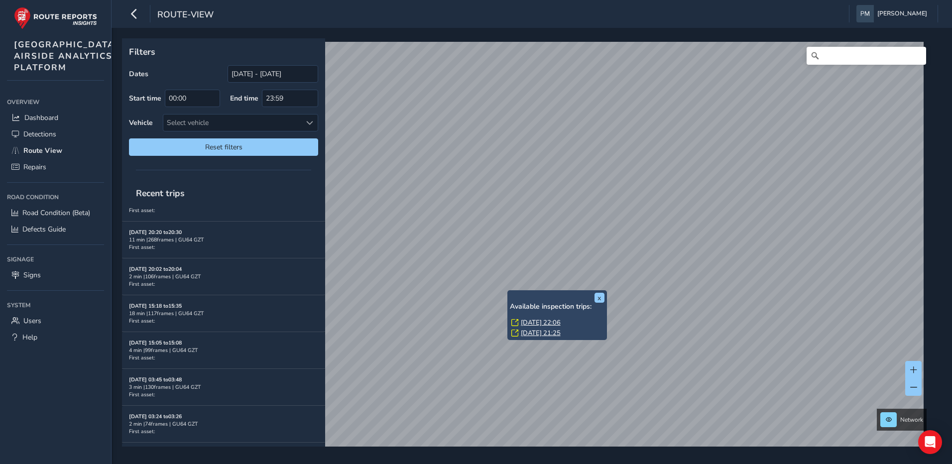
scroll to position [41, 0]
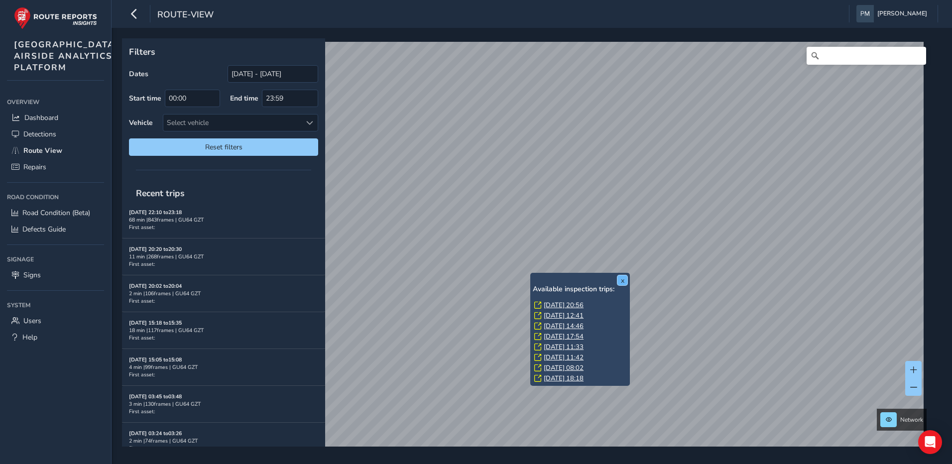
click at [621, 281] on button "x" at bounding box center [622, 280] width 10 height 10
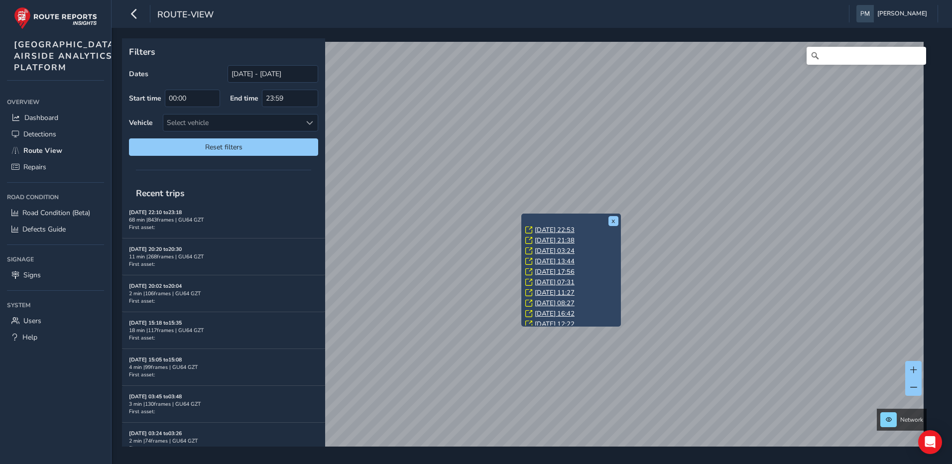
scroll to position [104, 0]
click at [554, 267] on link "Sat, 26 Jul, 17:56" at bounding box center [555, 267] width 40 height 9
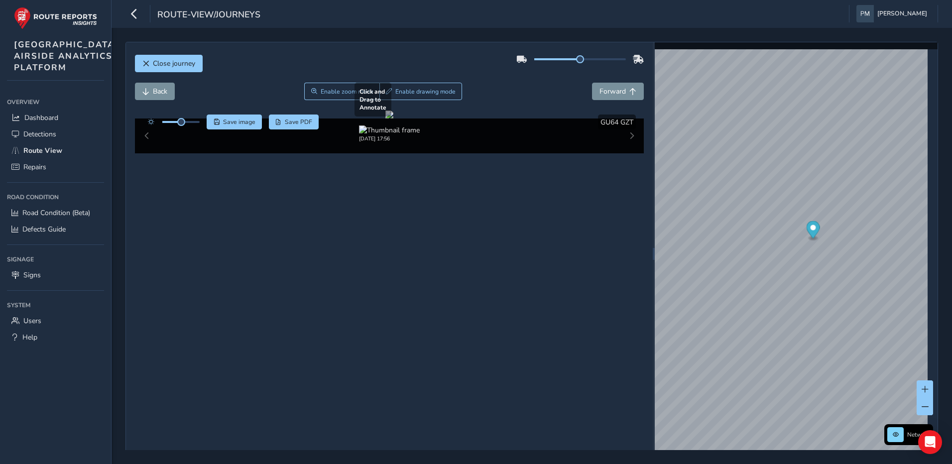
scroll to position [16, 0]
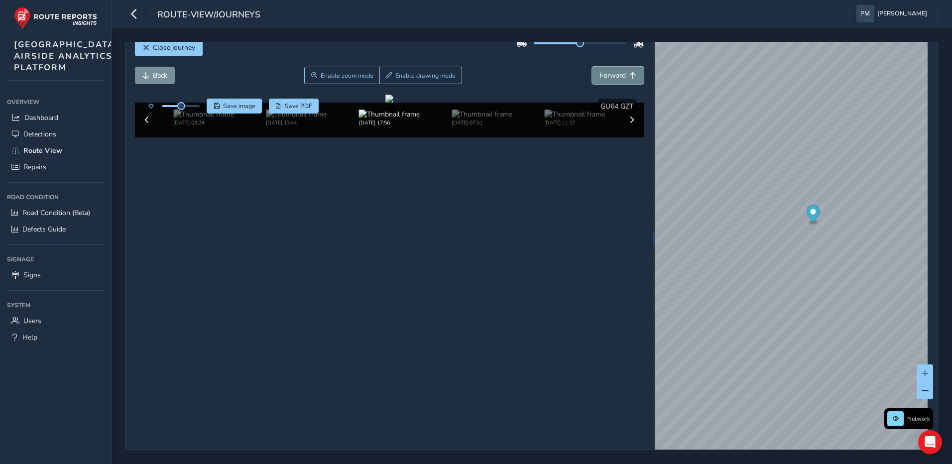
click at [607, 72] on span "Forward" at bounding box center [612, 75] width 26 height 9
click at [607, 73] on span "Forward" at bounding box center [612, 75] width 26 height 9
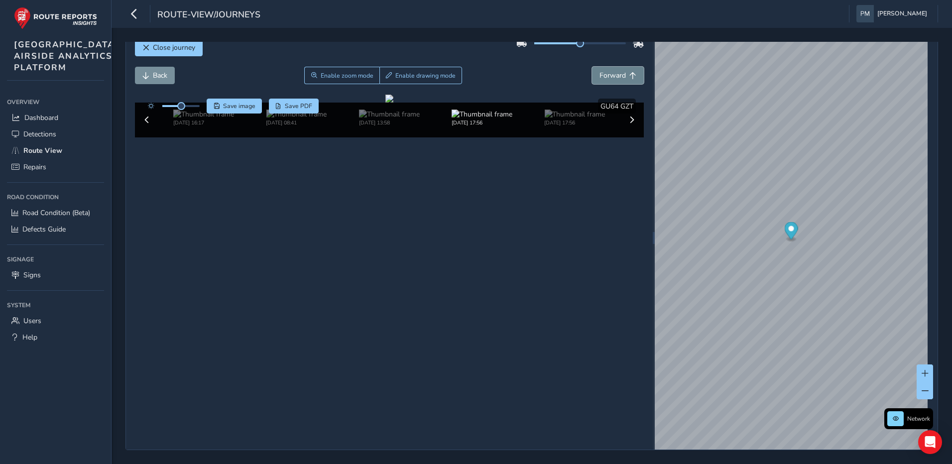
click at [607, 73] on span "Forward" at bounding box center [612, 75] width 26 height 9
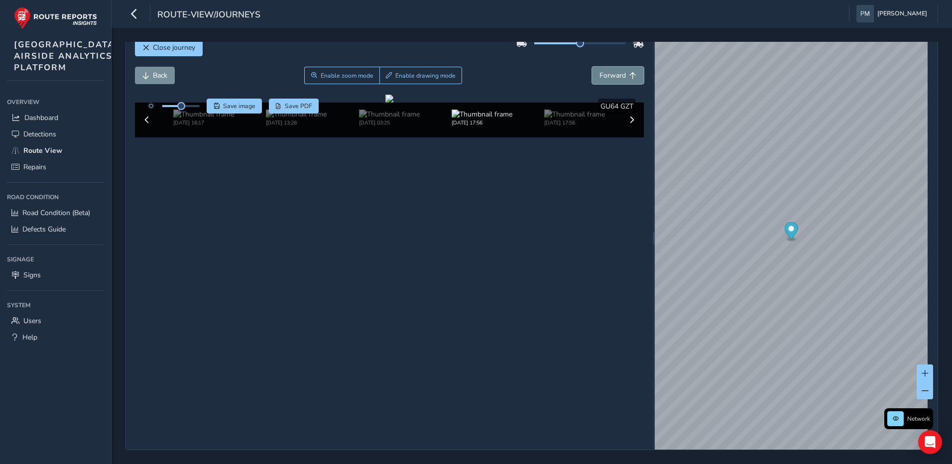
click at [607, 73] on span "Forward" at bounding box center [612, 75] width 26 height 9
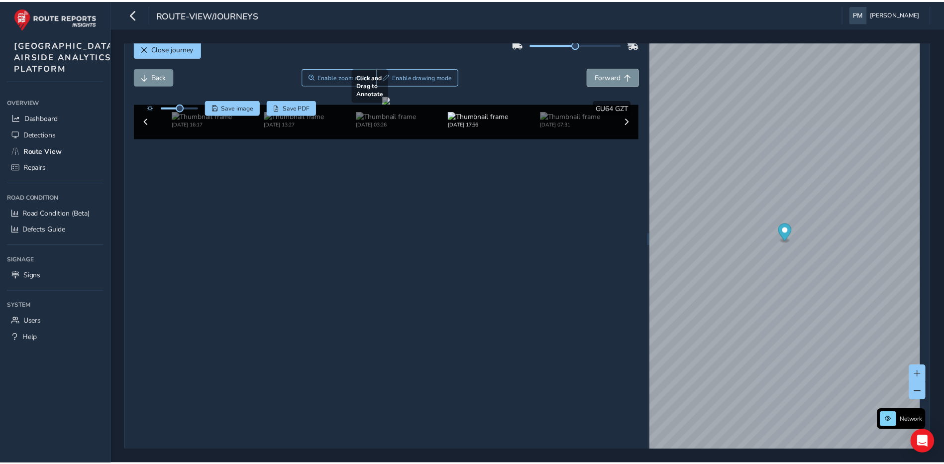
scroll to position [16, 0]
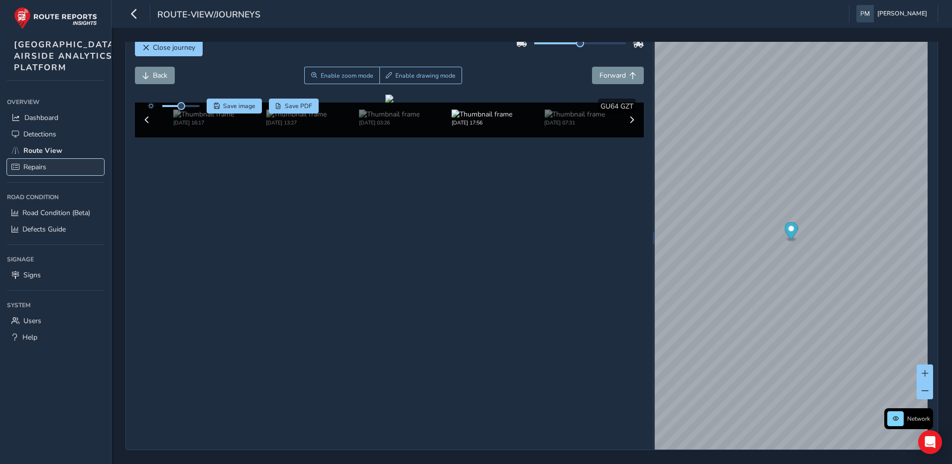
click at [41, 172] on span "Repairs" at bounding box center [34, 166] width 23 height 9
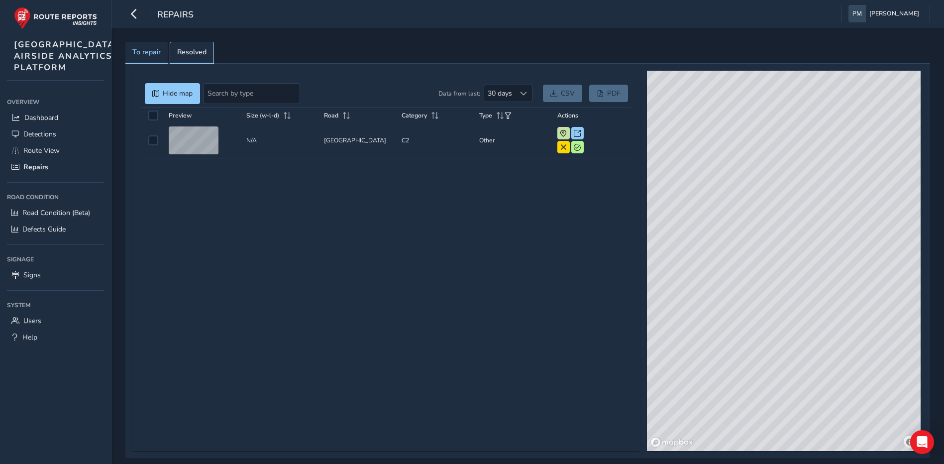
click at [199, 56] on span "Resolved" at bounding box center [191, 52] width 29 height 7
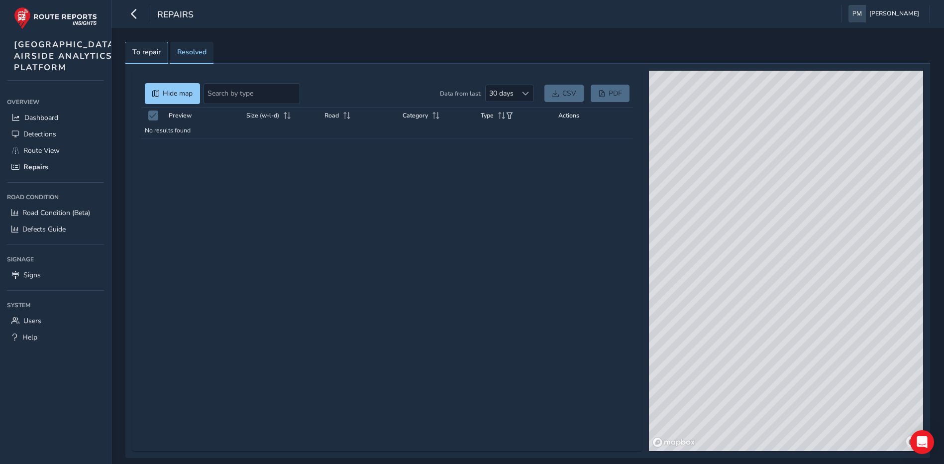
click at [154, 55] on span "To repair" at bounding box center [146, 52] width 28 height 7
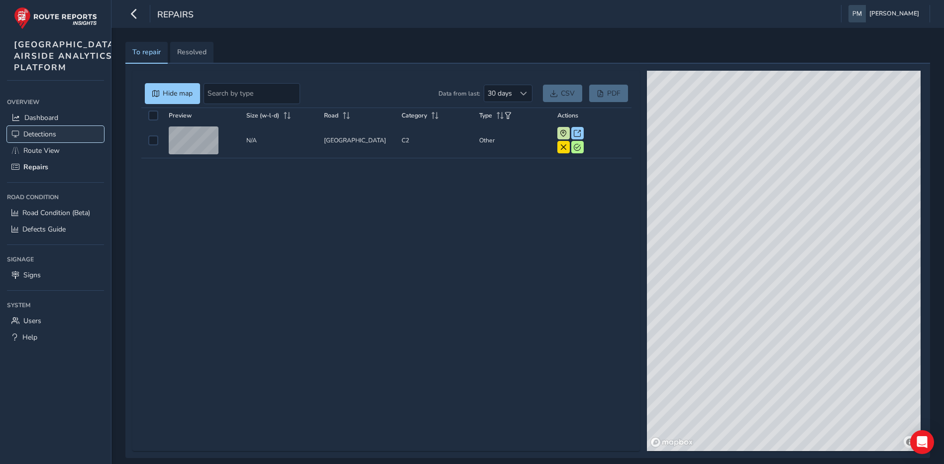
click at [46, 139] on span "Detections" at bounding box center [39, 133] width 33 height 9
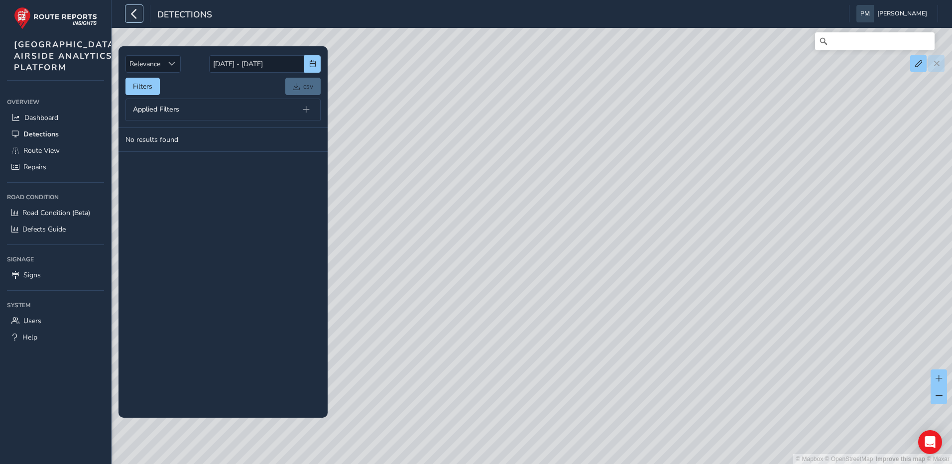
click at [134, 18] on icon "button" at bounding box center [134, 13] width 10 height 17
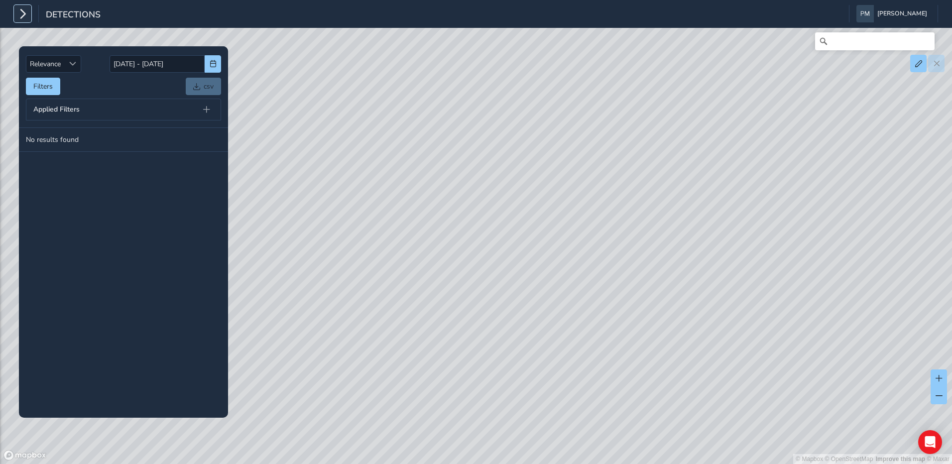
click at [19, 17] on icon "button" at bounding box center [22, 13] width 10 height 17
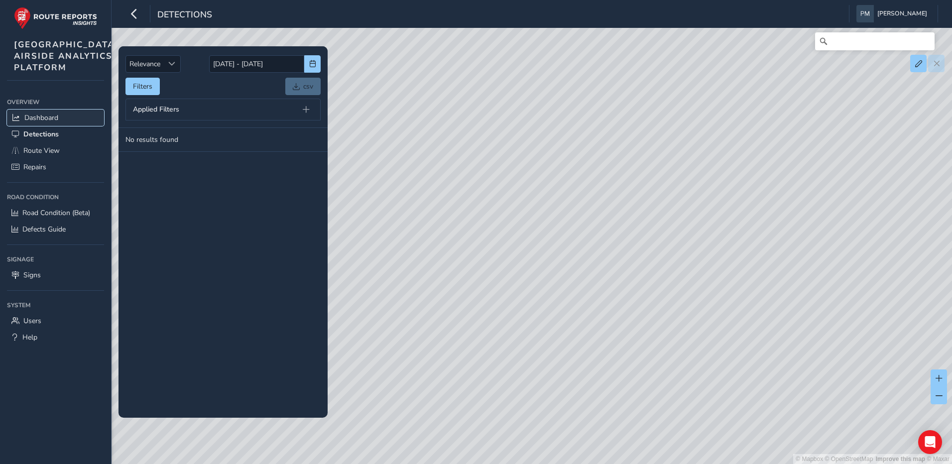
click at [42, 122] on span "Dashboard" at bounding box center [41, 117] width 34 height 9
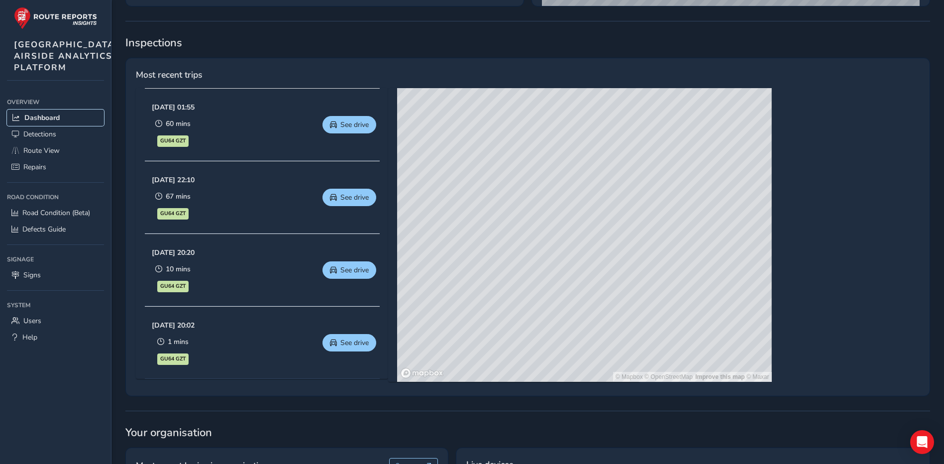
scroll to position [396, 0]
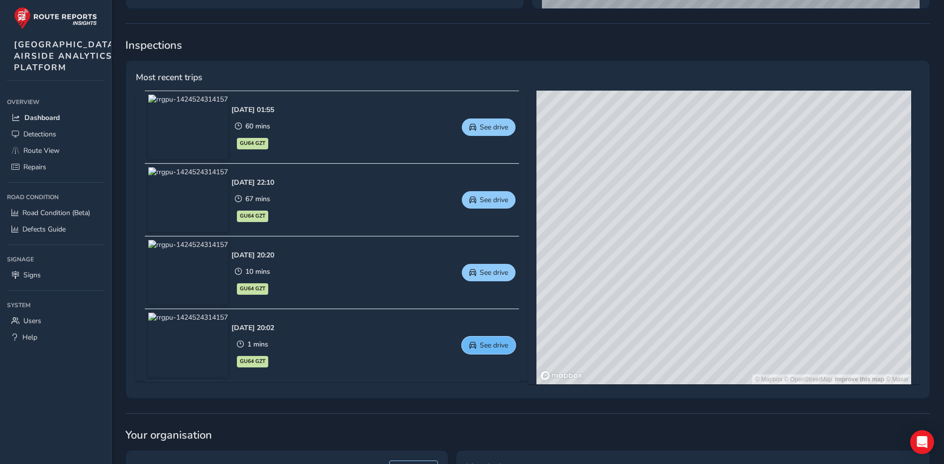
click at [497, 345] on span "See drive" at bounding box center [494, 344] width 28 height 9
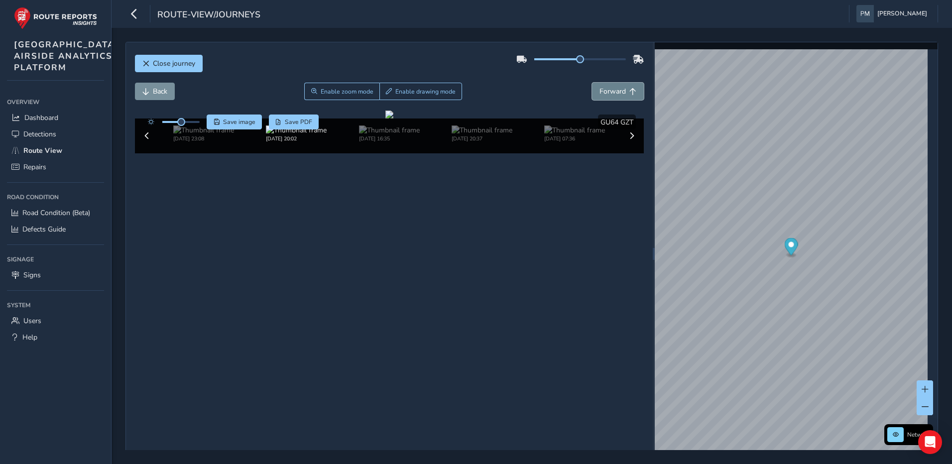
click at [617, 95] on span "Forward" at bounding box center [612, 91] width 26 height 9
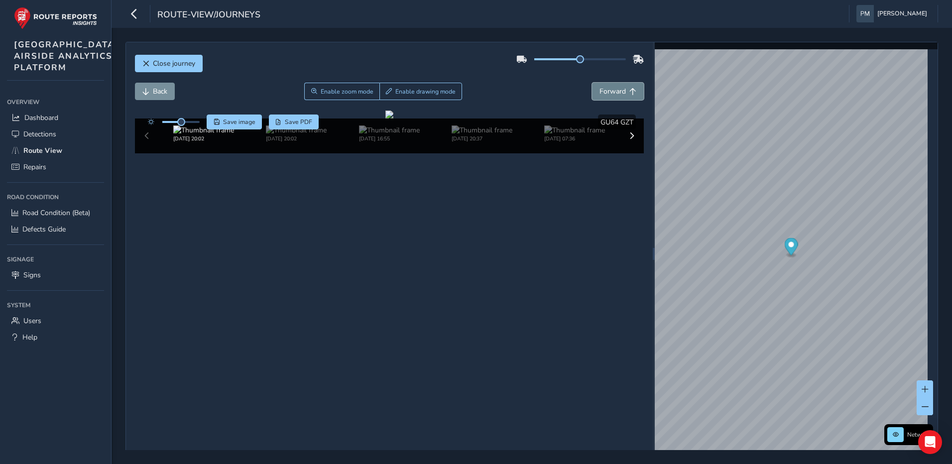
click at [617, 95] on span "Forward" at bounding box center [612, 91] width 26 height 9
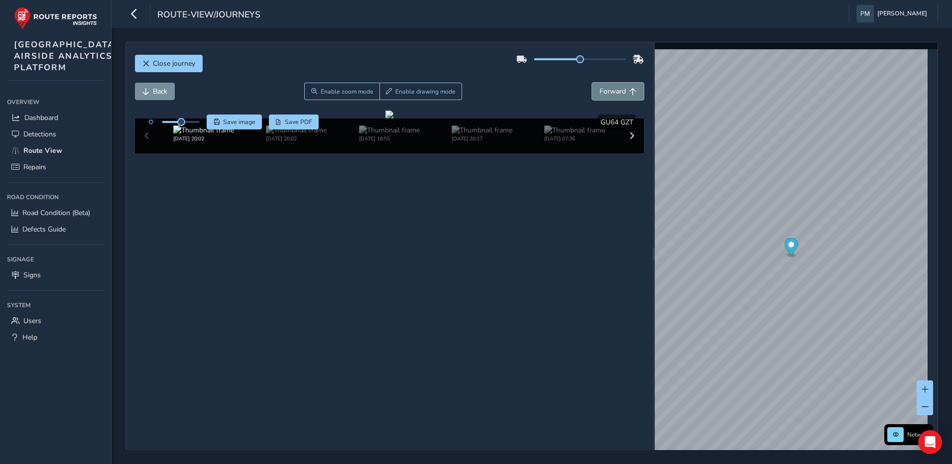
click at [617, 95] on span "Forward" at bounding box center [612, 91] width 26 height 9
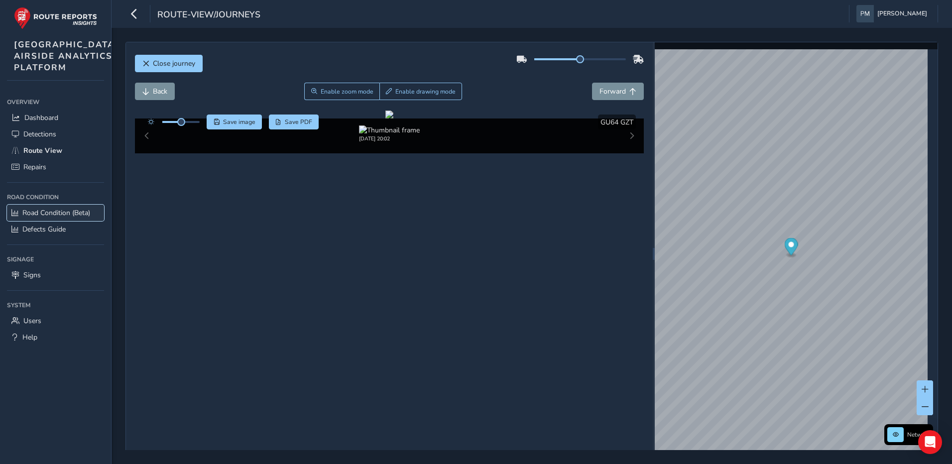
click at [46, 218] on span "Road Condition (Beta)" at bounding box center [56, 212] width 68 height 9
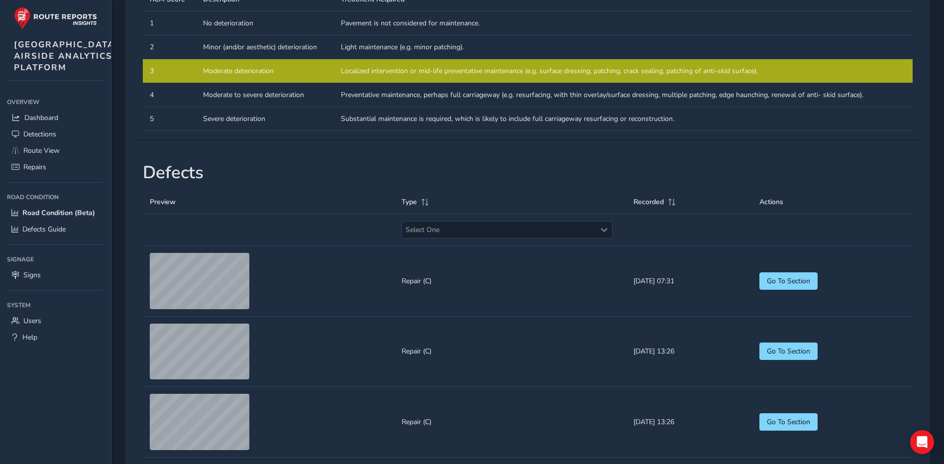
scroll to position [487, 0]
